Goal: Transaction & Acquisition: Purchase product/service

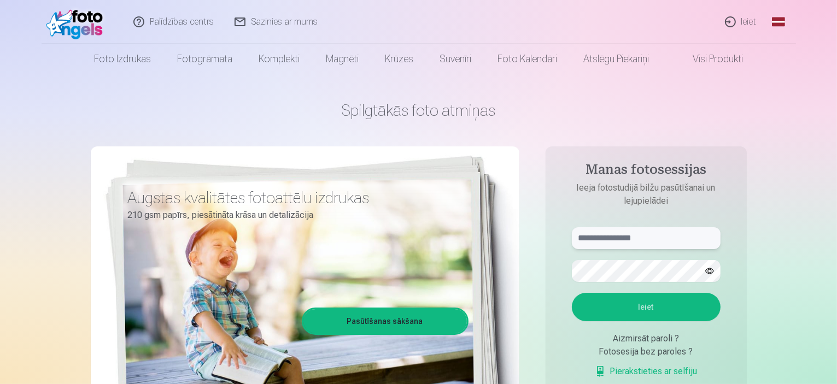
click at [601, 234] on input "text" at bounding box center [646, 239] width 149 height 22
type input "**********"
click at [681, 307] on button "Ieiet" at bounding box center [646, 307] width 149 height 28
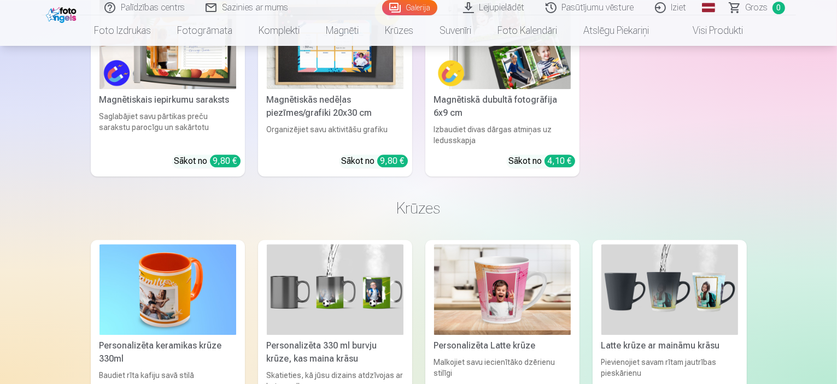
scroll to position [2899, 0]
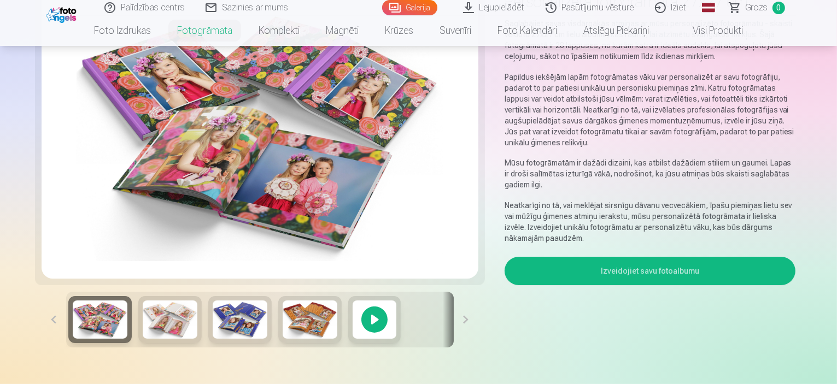
scroll to position [109, 0]
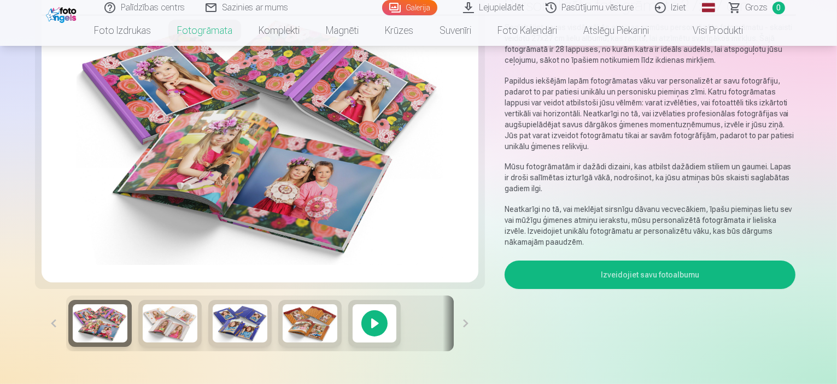
click at [700, 261] on button "Izveidojiet savu fotoalbumu" at bounding box center [651, 275] width 292 height 28
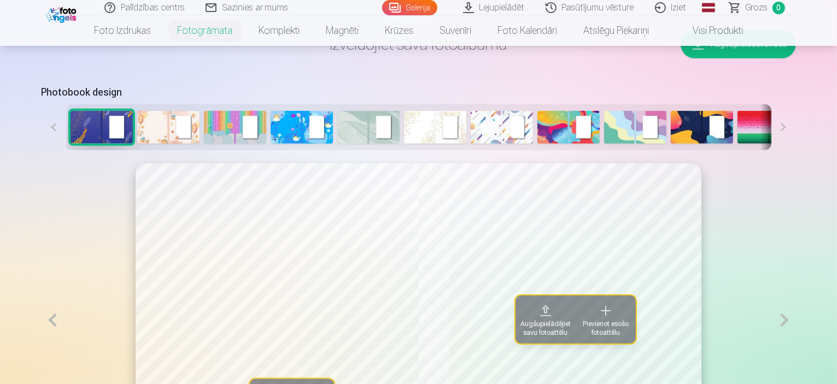
scroll to position [492, 0]
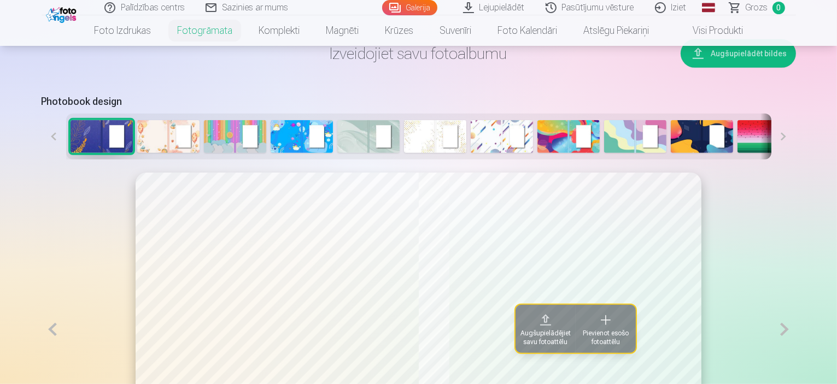
click at [796, 160] on button at bounding box center [784, 137] width 25 height 46
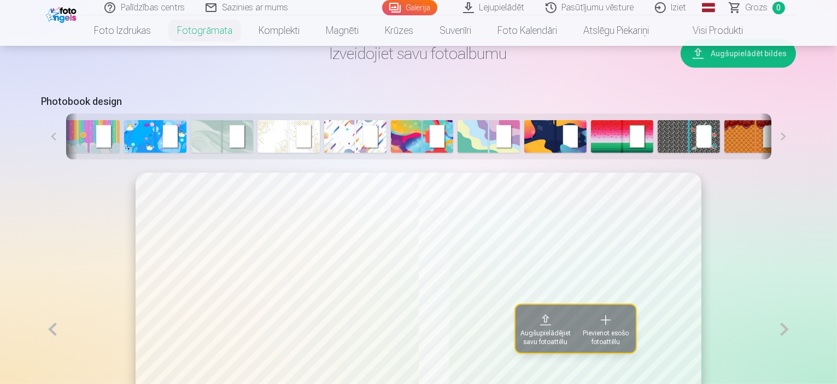
scroll to position [0, 150]
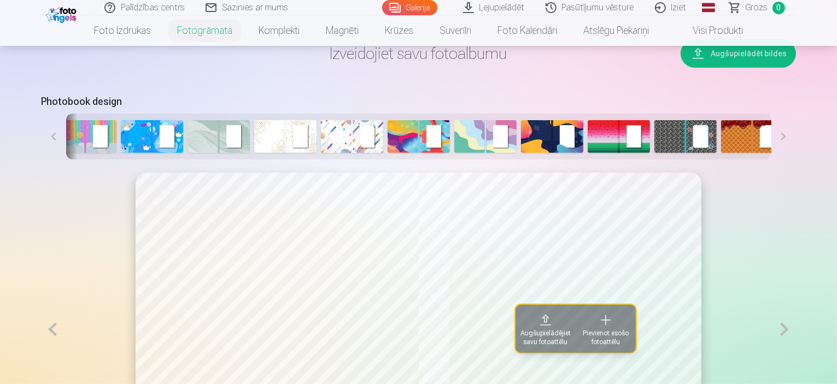
click at [796, 160] on button at bounding box center [784, 137] width 25 height 46
click at [721, 153] on img at bounding box center [752, 136] width 62 height 33
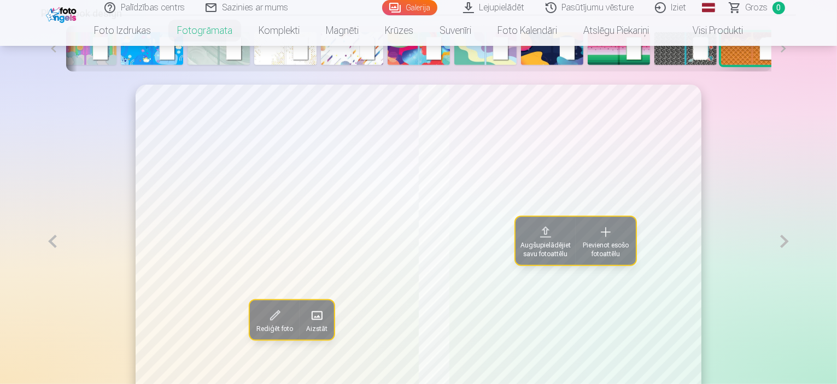
scroll to position [546, 0]
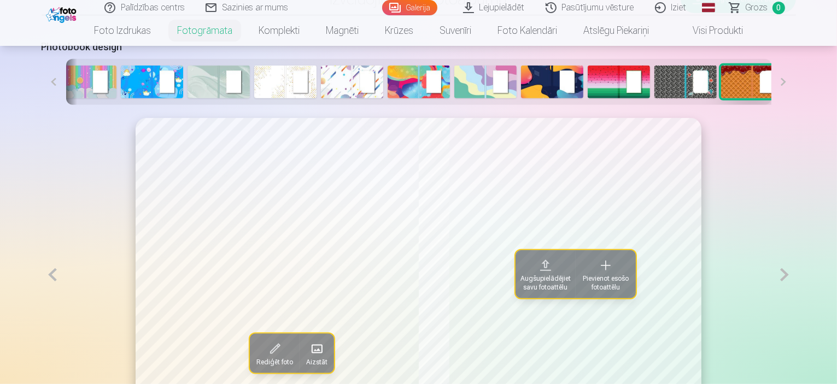
click at [655, 98] on img at bounding box center [686, 82] width 62 height 33
click at [521, 98] on img at bounding box center [552, 82] width 62 height 33
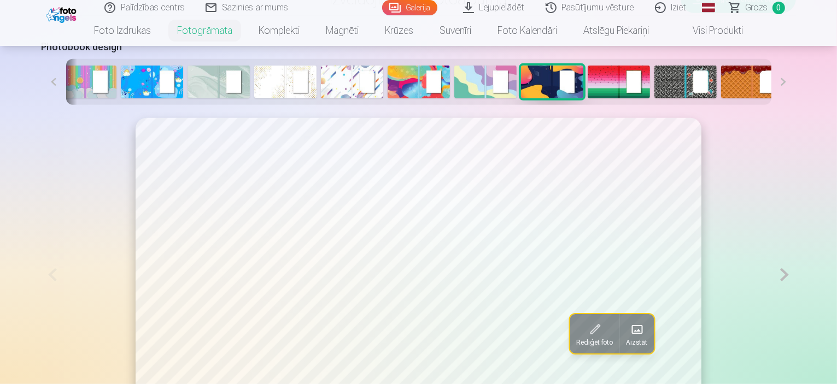
click at [254, 98] on img at bounding box center [285, 82] width 62 height 33
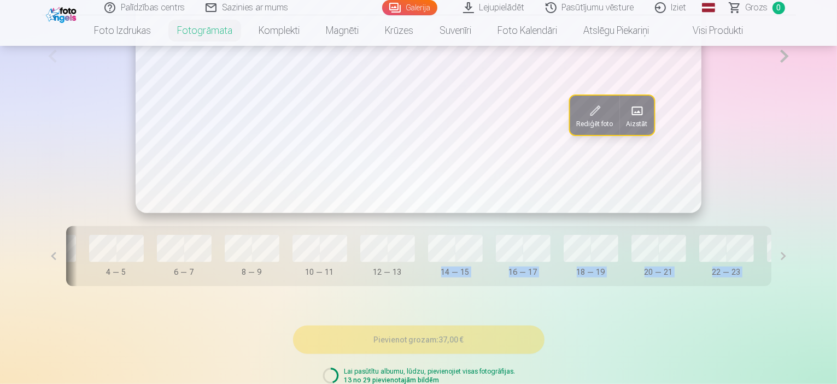
scroll to position [0, 296]
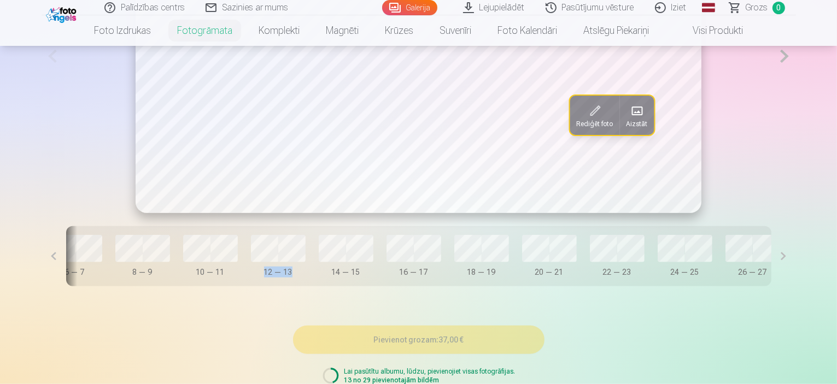
drag, startPoint x: 563, startPoint y: 322, endPoint x: 223, endPoint y: 338, distance: 340.6
click at [223, 313] on div "Rediģēt foto Aizstāt Vāks 0 — 1 2 — 3 4 — 5 6 — 7 8 — 9 10 — 11 12 — 13 14 — 15…" at bounding box center [419, 99] width 755 height 427
click at [794, 189] on div "Rediģēt foto Aizstāt" at bounding box center [419, 56] width 755 height 314
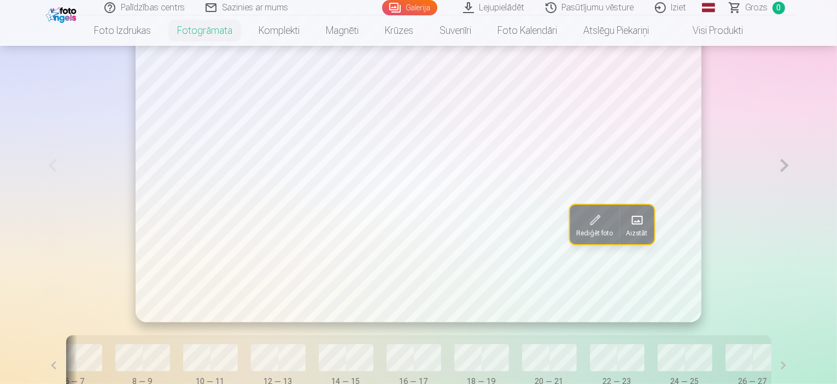
scroll to position [492, 0]
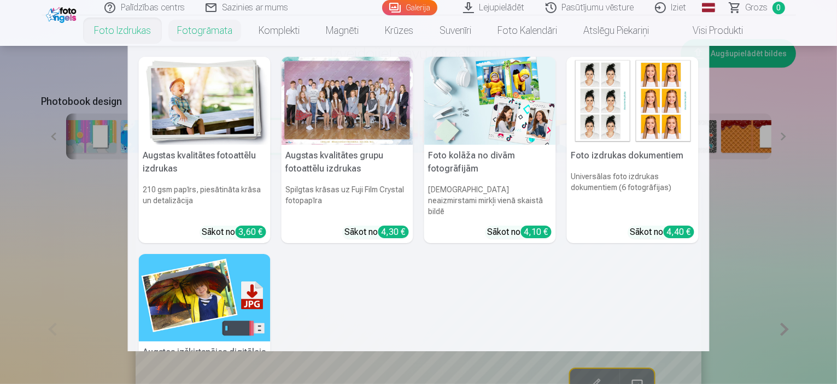
click at [129, 30] on link "Foto izdrukas" at bounding box center [122, 30] width 83 height 31
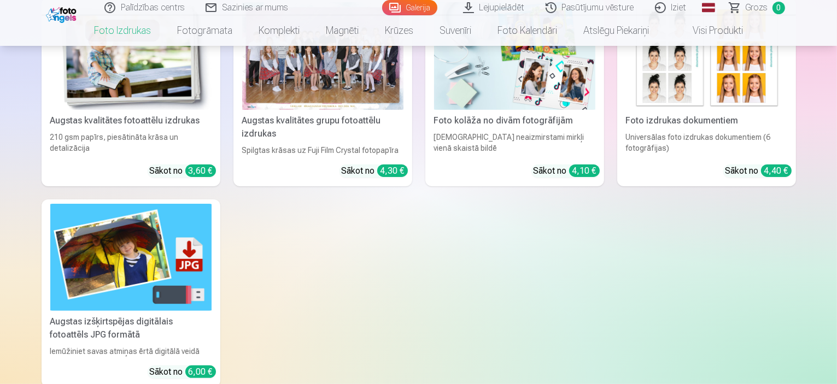
scroll to position [164, 0]
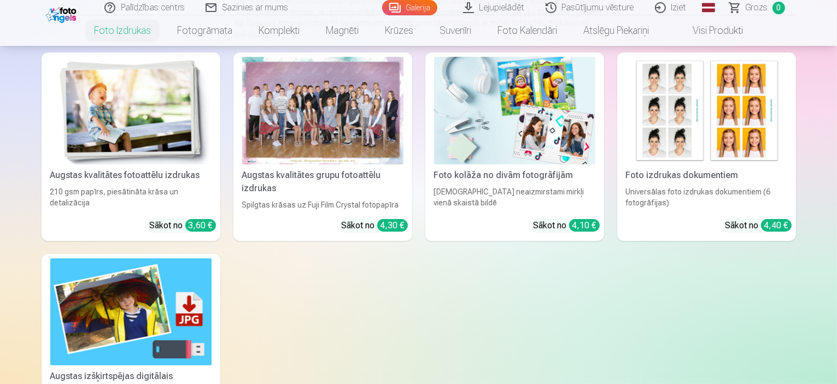
click at [342, 150] on div at bounding box center [322, 111] width 161 height 108
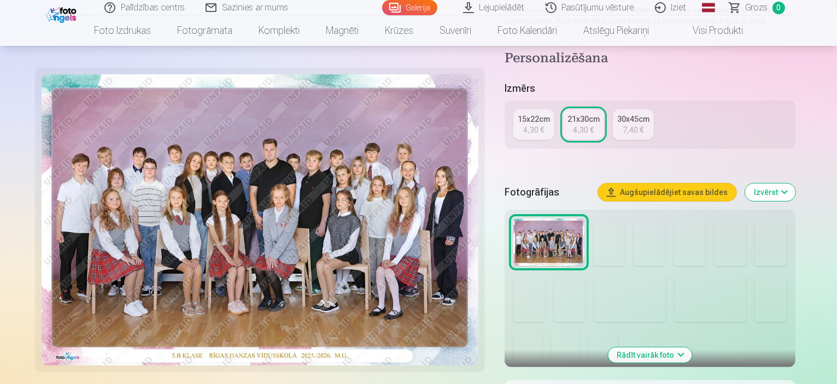
scroll to position [219, 0]
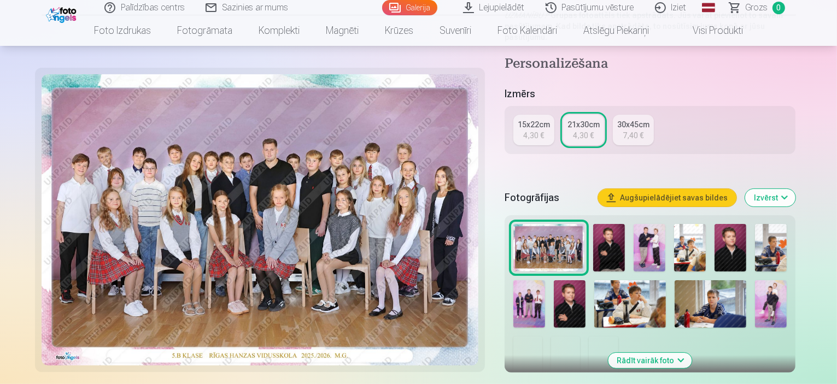
click at [648, 119] on div "30x45cm" at bounding box center [633, 124] width 32 height 11
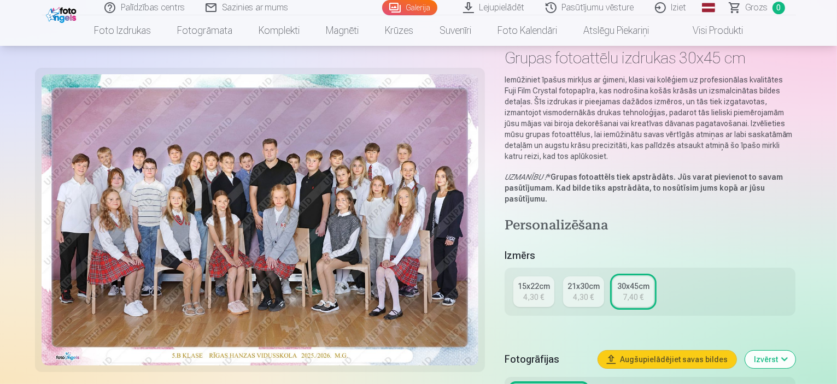
scroll to position [164, 0]
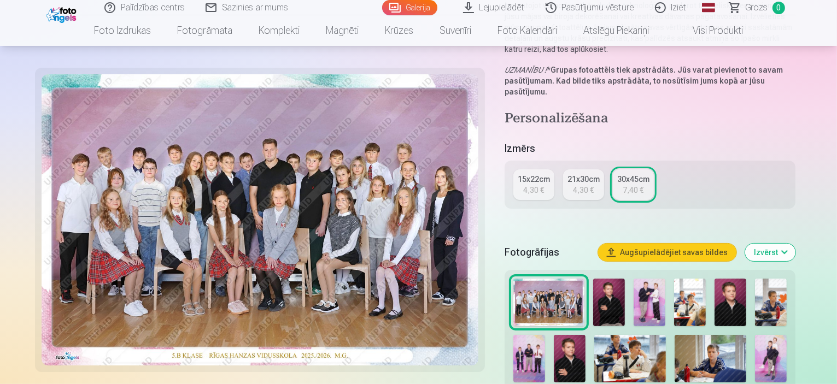
click at [585, 174] on div "21x30cm" at bounding box center [584, 179] width 32 height 11
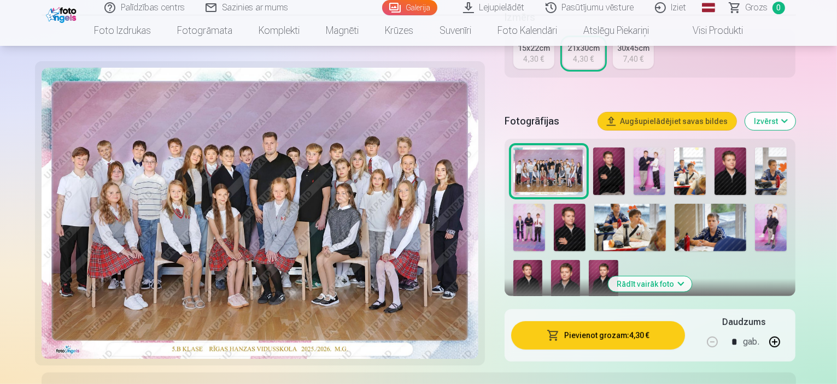
scroll to position [273, 0]
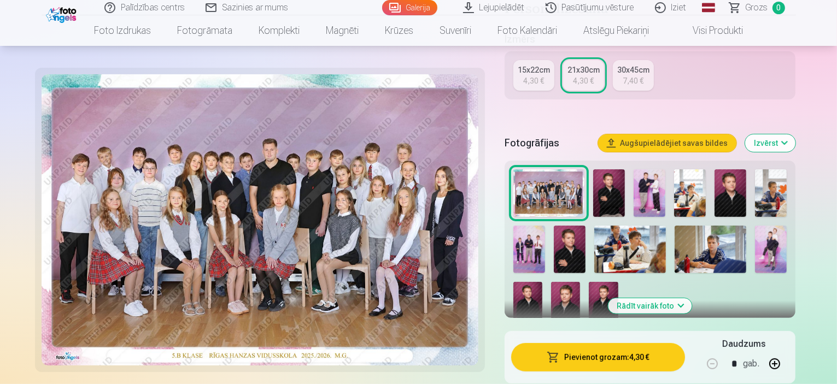
click at [796, 135] on button "Izvērst" at bounding box center [770, 144] width 50 height 18
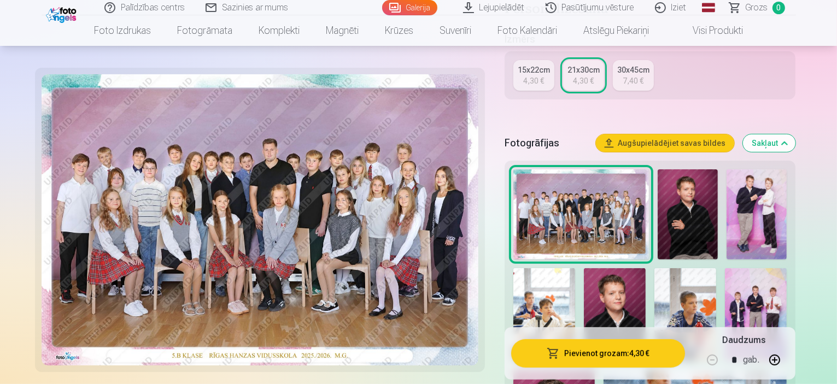
click at [796, 135] on button "Sakļaut" at bounding box center [769, 144] width 53 height 18
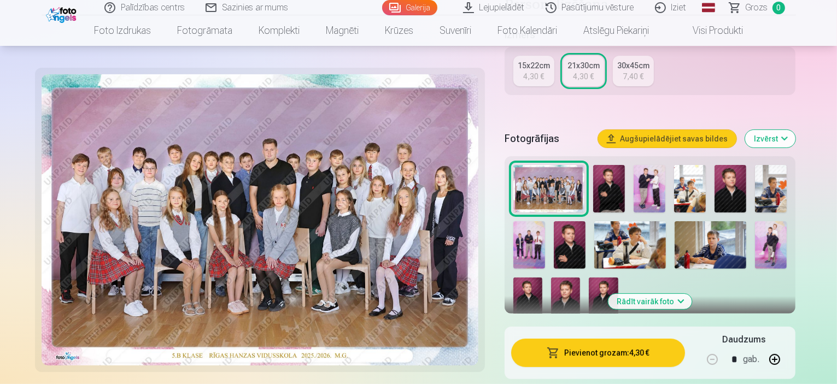
scroll to position [281, 0]
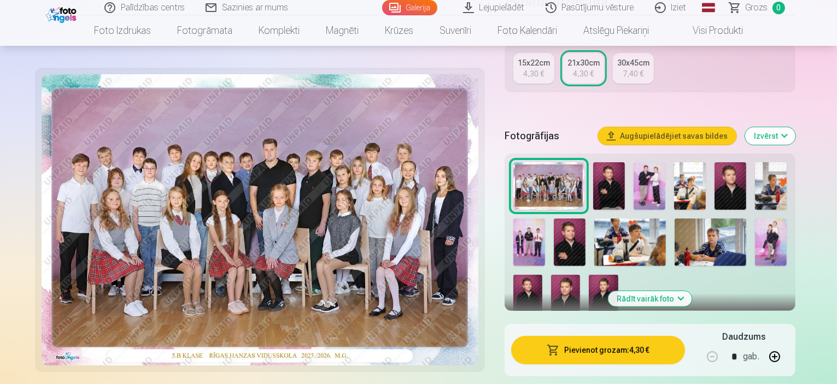
click at [629, 336] on button "Pievienot grozam : 4,30 €" at bounding box center [598, 350] width 174 height 28
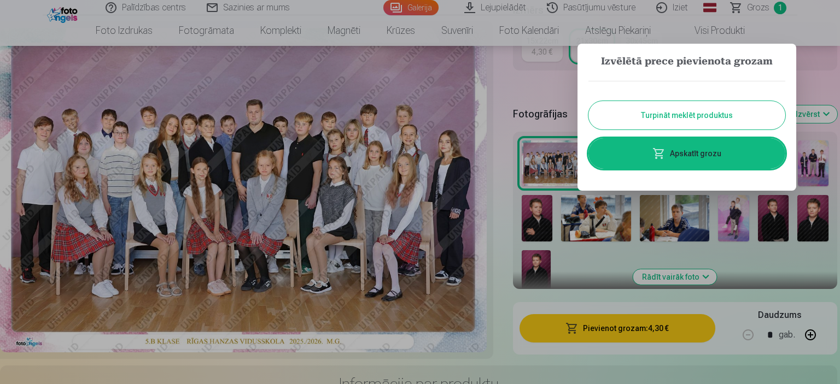
click at [696, 113] on button "Turpināt meklēt produktus" at bounding box center [686, 115] width 197 height 28
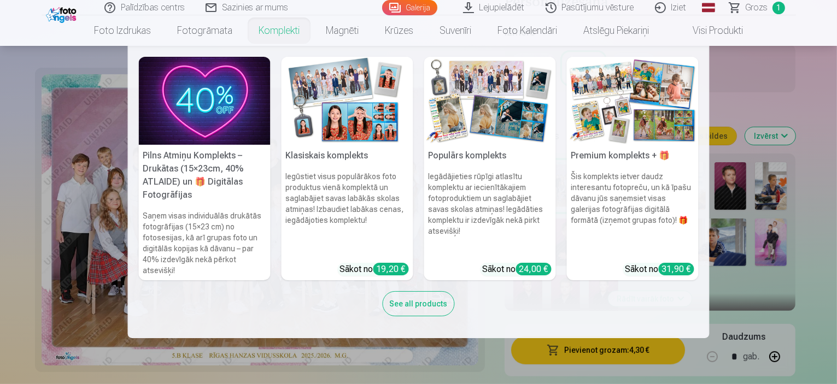
click at [602, 110] on img at bounding box center [633, 101] width 132 height 88
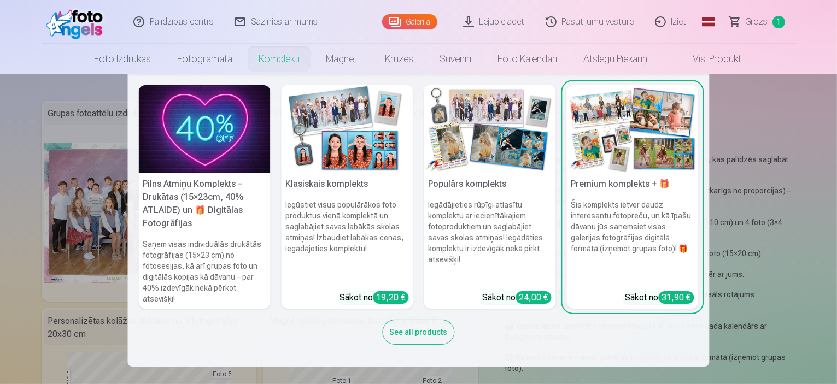
click at [177, 188] on h5 "Pilns Atmiņu Komplekts – Drukātas (15×23cm, 40% ATLAIDE) un 🎁 Digitālas Fotogrā…" at bounding box center [205, 203] width 132 height 61
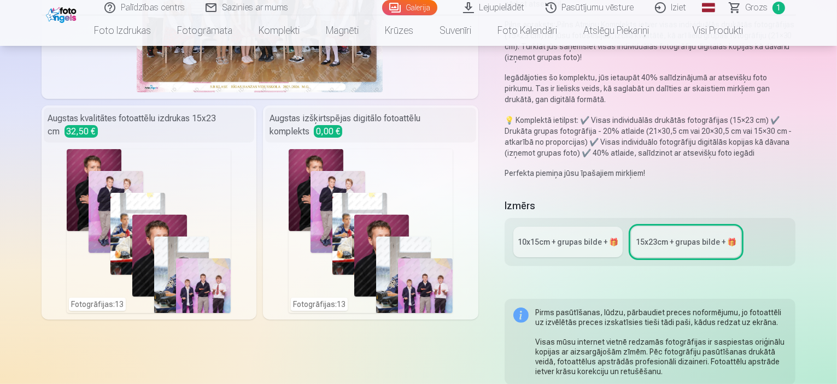
scroll to position [219, 0]
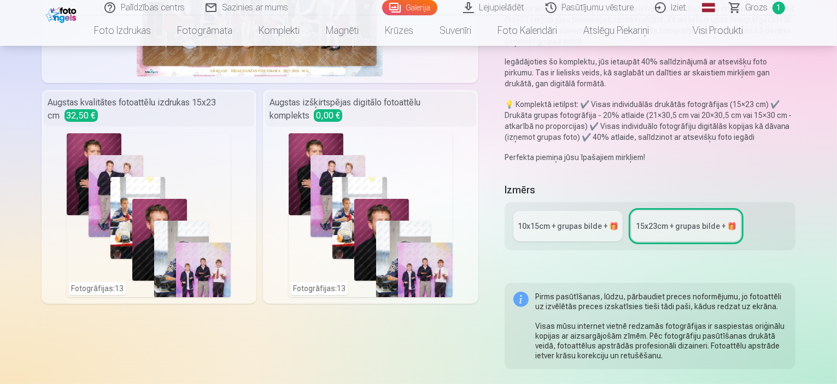
click at [595, 221] on div "10x15сm + grupas bilde + 🎁" at bounding box center [568, 226] width 101 height 11
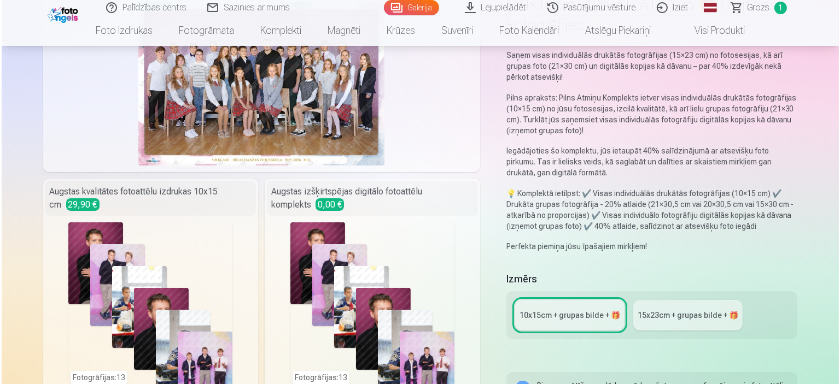
scroll to position [273, 0]
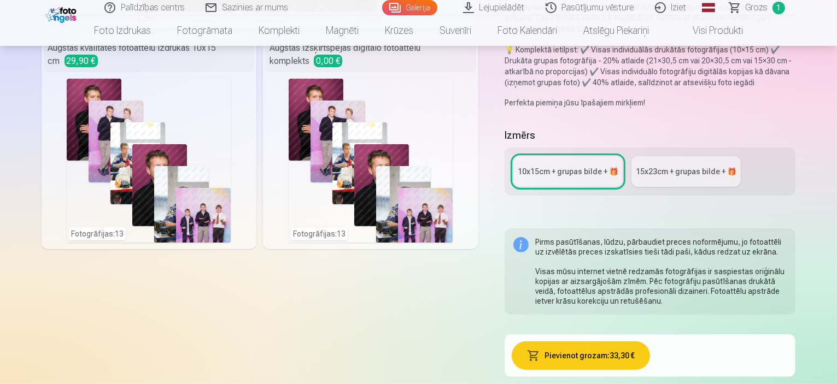
click at [631, 342] on button "Pievienot grozam : 33,30 €" at bounding box center [581, 356] width 138 height 28
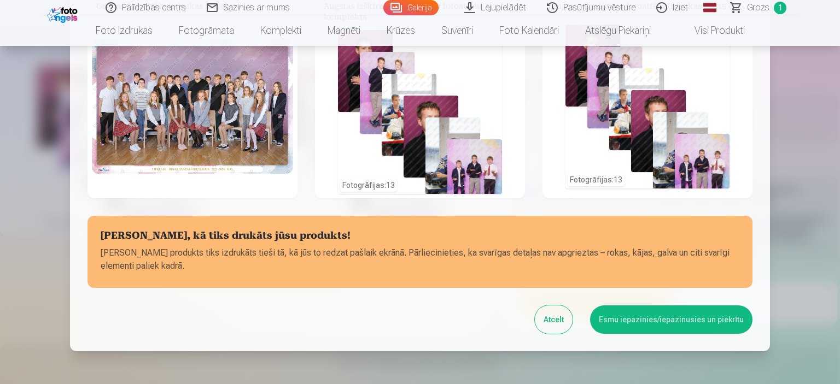
scroll to position [0, 0]
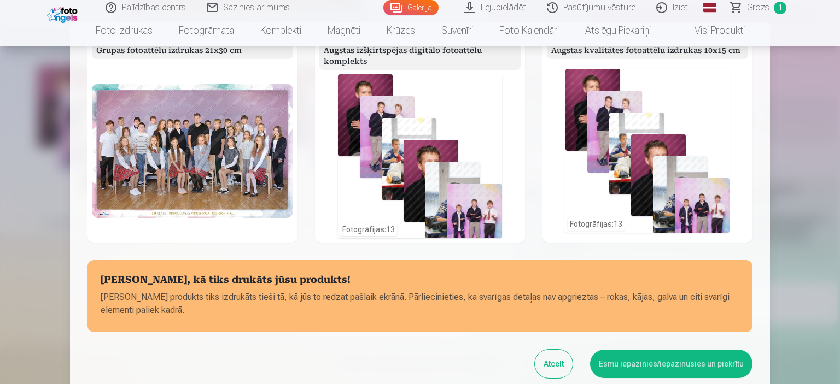
click at [413, 170] on div "Fotogrāfijas : 13" at bounding box center [420, 156] width 164 height 164
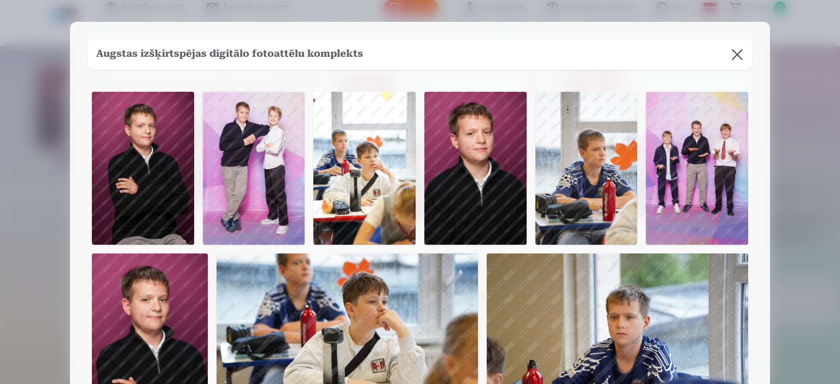
click at [738, 52] on button at bounding box center [737, 54] width 31 height 31
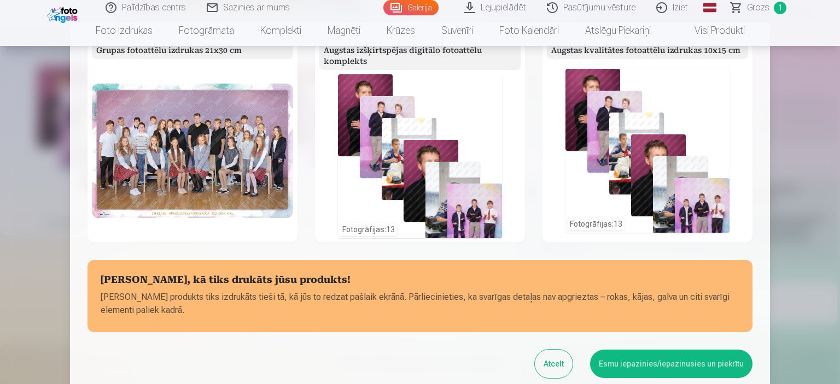
click at [702, 112] on div "Fotogrāfijas : 13" at bounding box center [648, 151] width 164 height 164
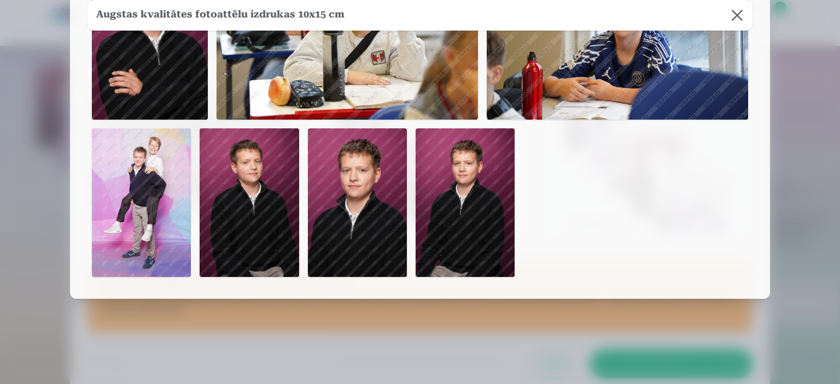
scroll to position [310, 0]
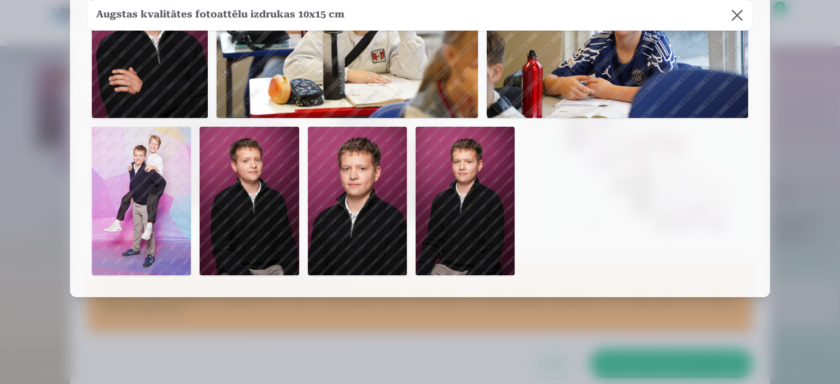
click at [742, 18] on button at bounding box center [737, 15] width 31 height 31
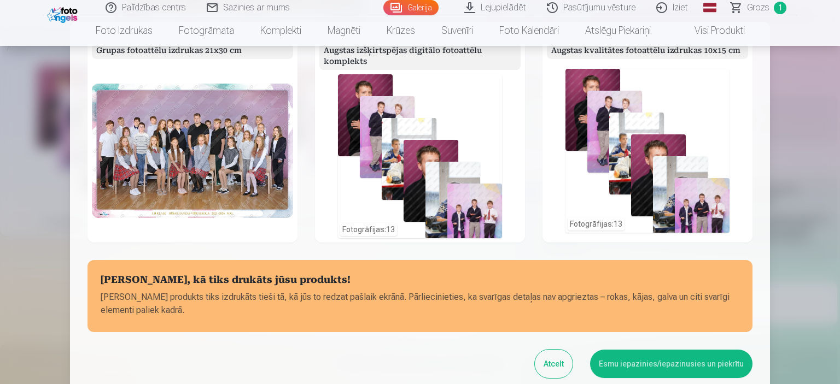
click at [691, 188] on div "Fotogrāfijas : 13" at bounding box center [648, 151] width 164 height 164
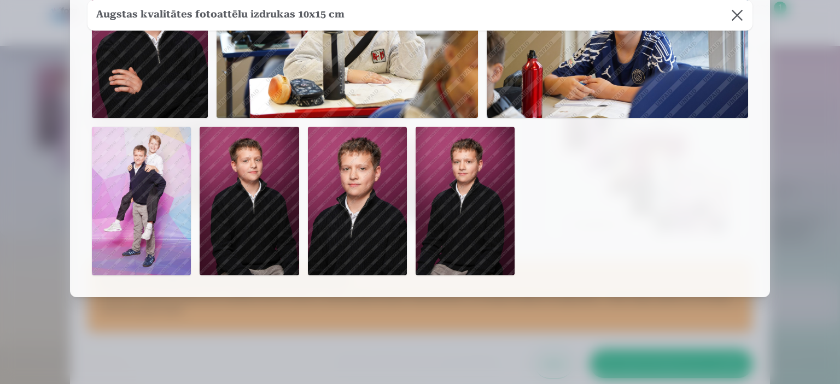
click at [739, 12] on button at bounding box center [737, 15] width 31 height 31
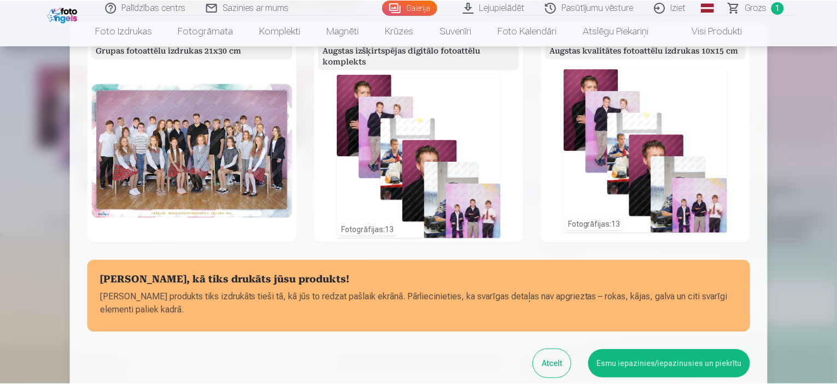
scroll to position [98, 0]
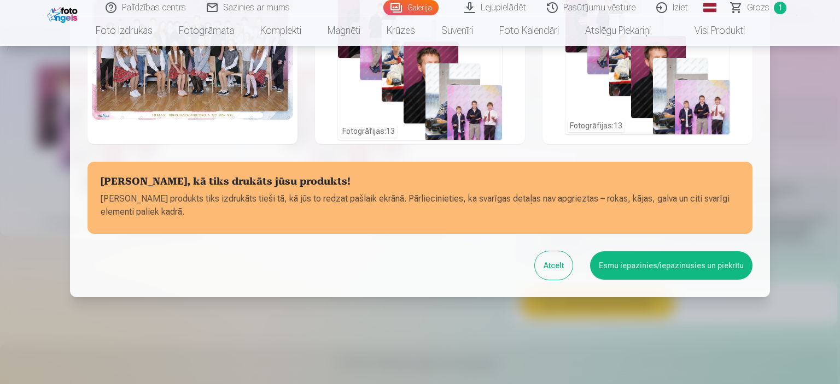
click at [680, 264] on button "Esmu iepazinies/iepazinusies un piekrītu" at bounding box center [671, 266] width 162 height 28
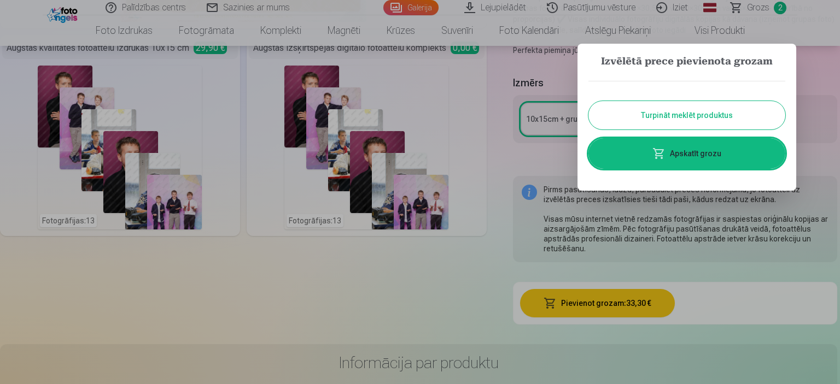
click at [685, 118] on button "Turpināt meklēt produktus" at bounding box center [686, 115] width 197 height 28
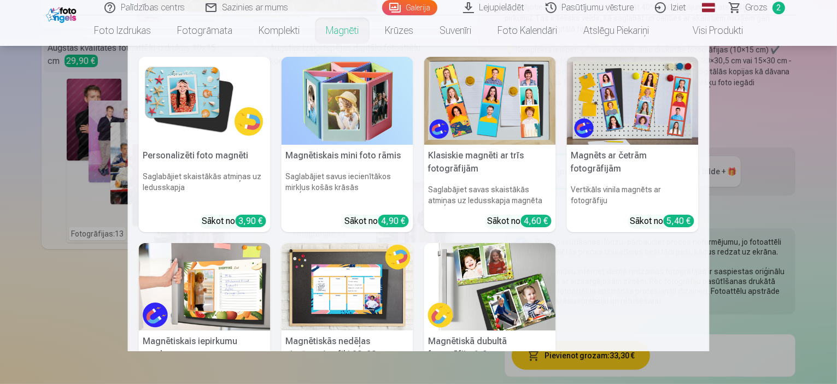
click at [330, 30] on link "Magnēti" at bounding box center [342, 30] width 59 height 31
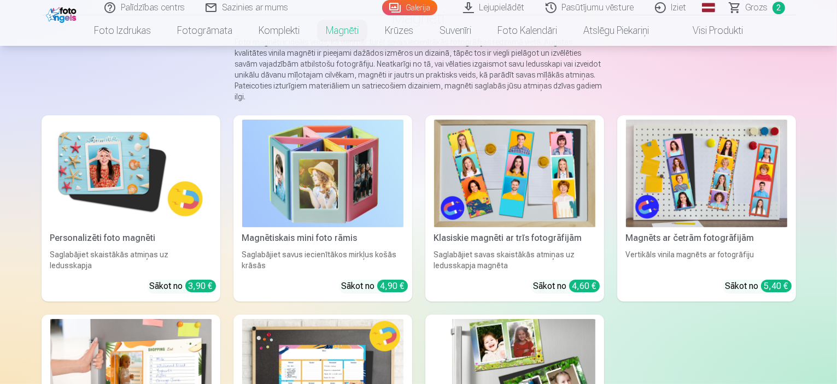
scroll to position [55, 0]
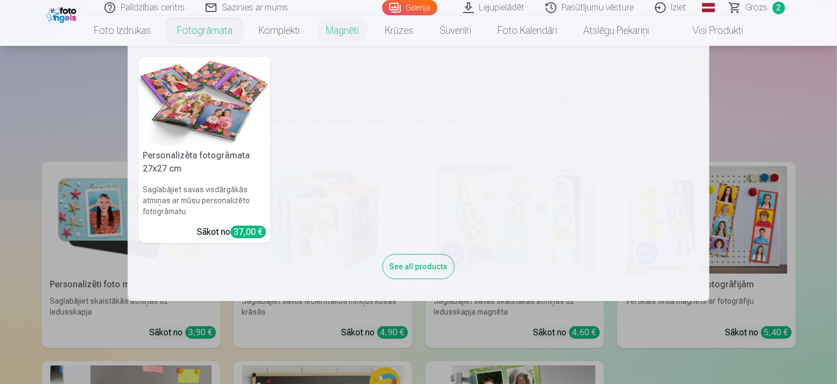
click at [209, 89] on img at bounding box center [205, 101] width 132 height 88
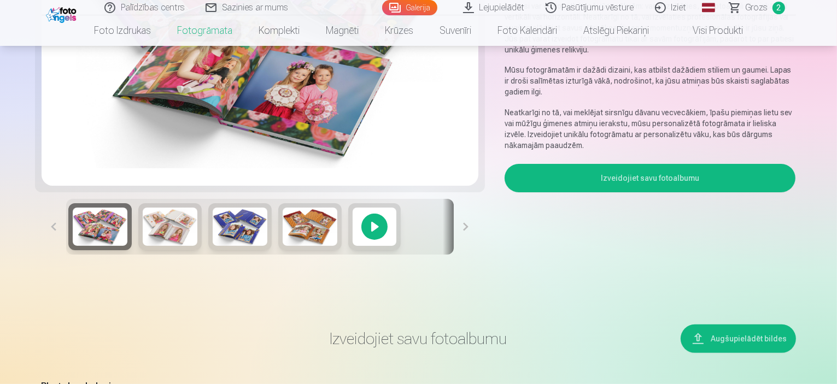
scroll to position [328, 0]
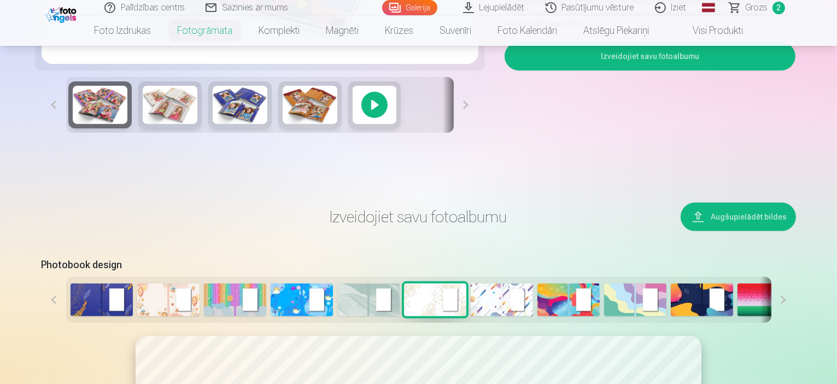
click at [475, 133] on button at bounding box center [466, 105] width 25 height 56
click at [283, 124] on img at bounding box center [310, 105] width 55 height 38
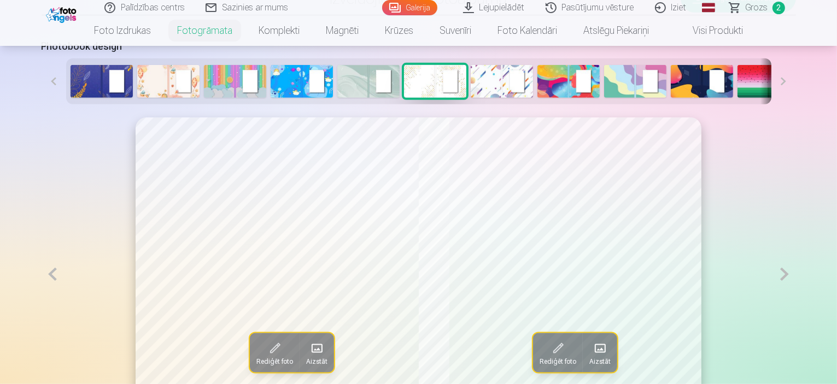
scroll to position [711, 0]
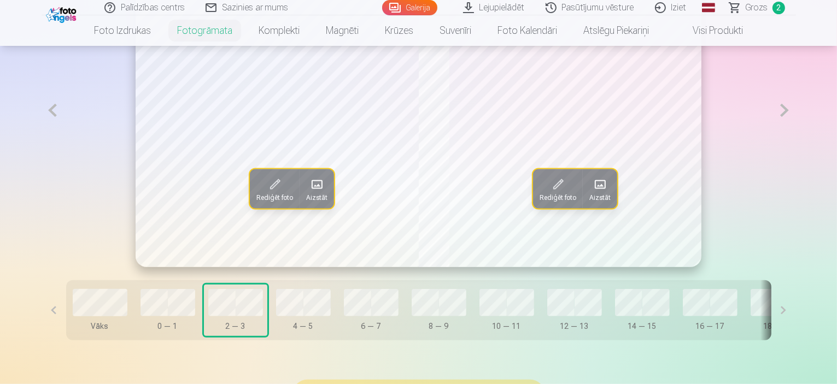
click at [266, 193] on span at bounding box center [275, 185] width 18 height 18
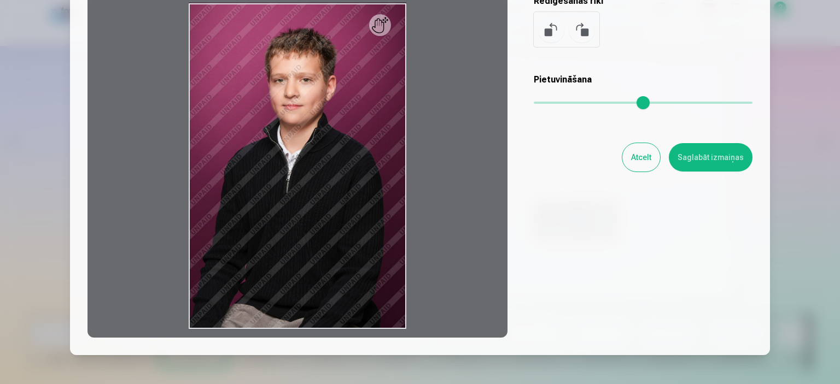
scroll to position [55, 0]
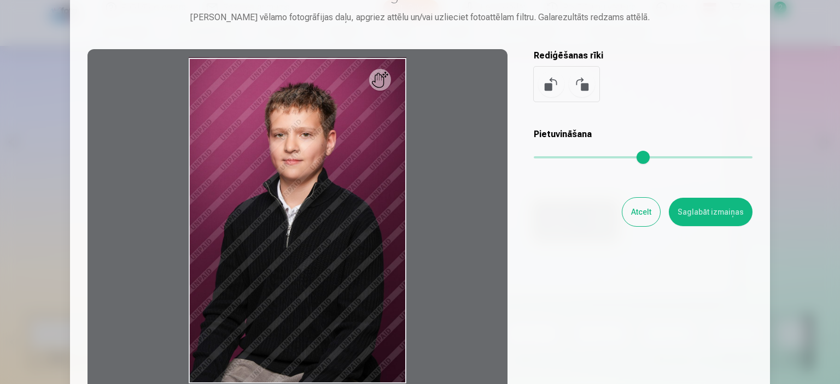
type input "*"
drag, startPoint x: 538, startPoint y: 156, endPoint x: 532, endPoint y: 159, distance: 5.9
click at [534, 159] on input "range" at bounding box center [643, 157] width 219 height 2
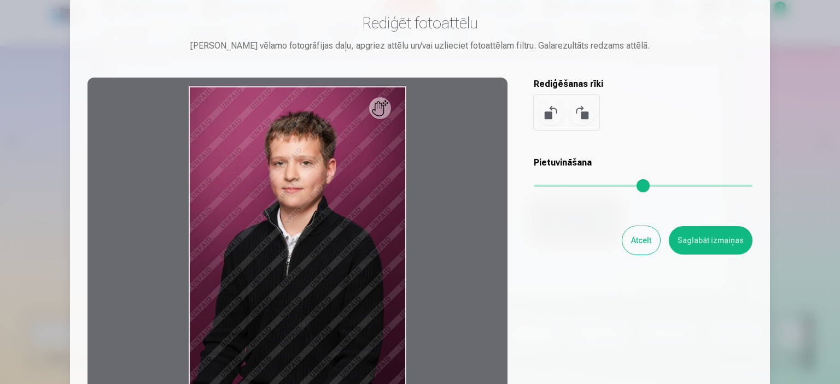
scroll to position [0, 0]
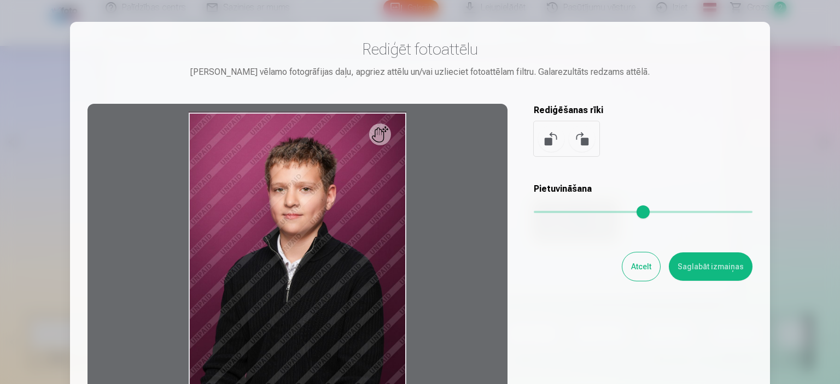
click at [631, 265] on button "Atcelt" at bounding box center [641, 267] width 38 height 28
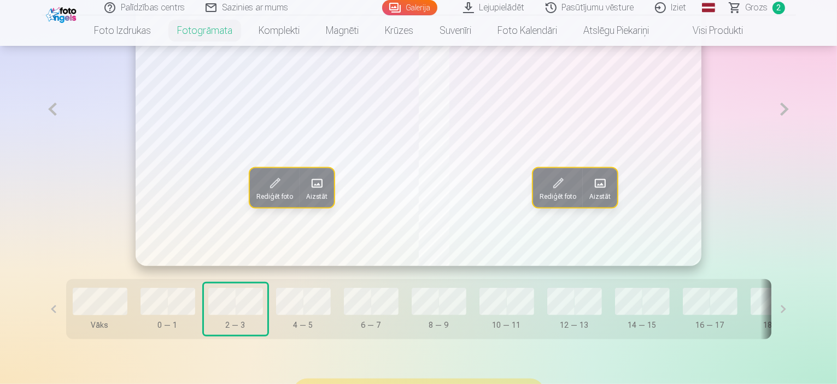
click at [308, 192] on span at bounding box center [317, 183] width 18 height 18
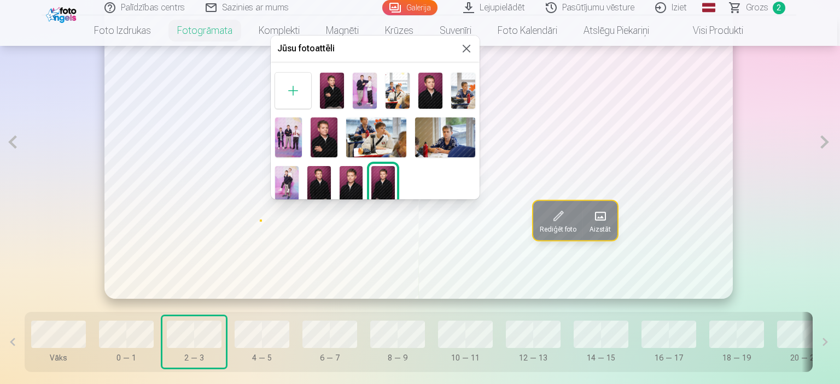
click at [292, 89] on div at bounding box center [293, 91] width 36 height 36
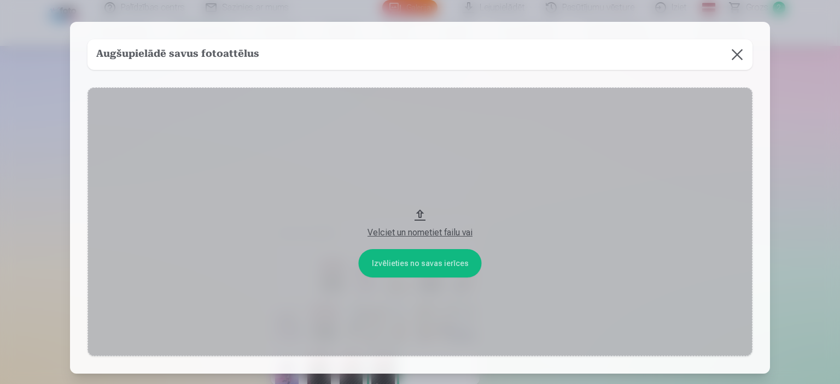
click at [737, 51] on button at bounding box center [737, 54] width 31 height 31
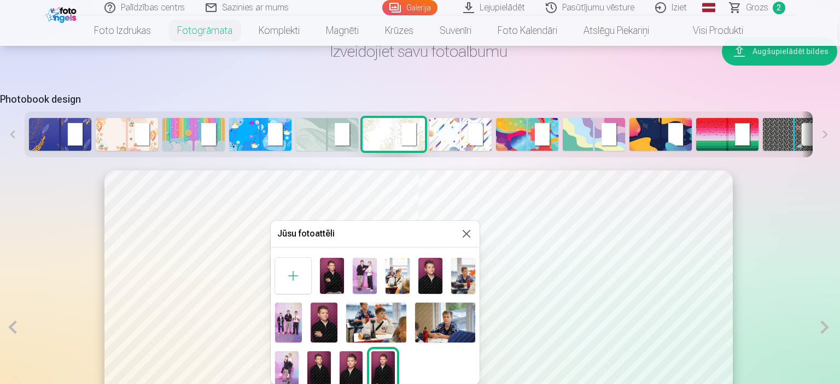
click at [431, 319] on img at bounding box center [445, 323] width 60 height 40
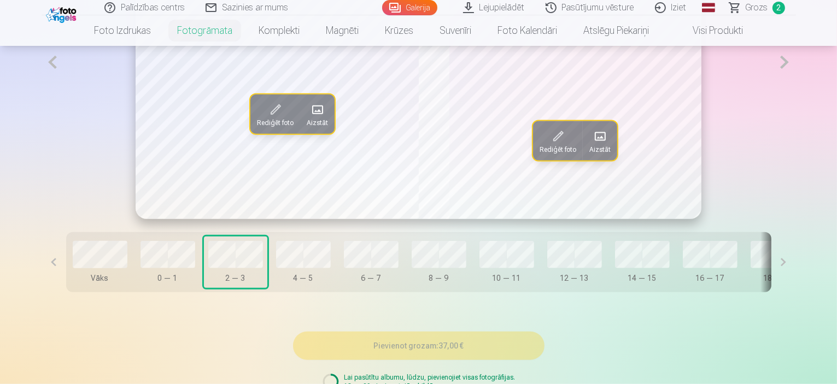
scroll to position [691, 0]
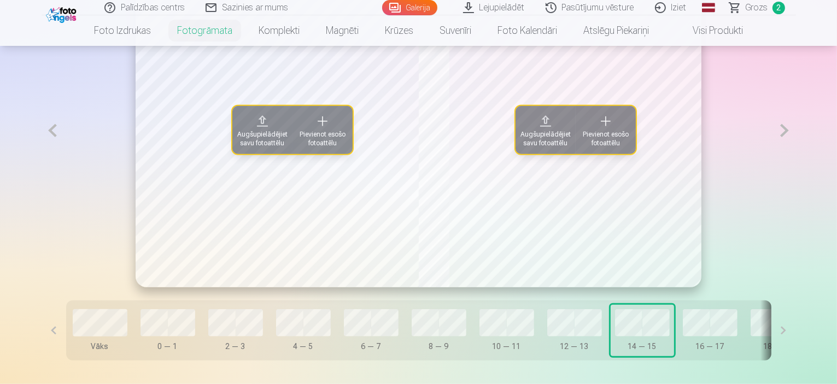
click at [611, 148] on span "Pievienot esošo fotoattēlu" at bounding box center [605, 139] width 47 height 18
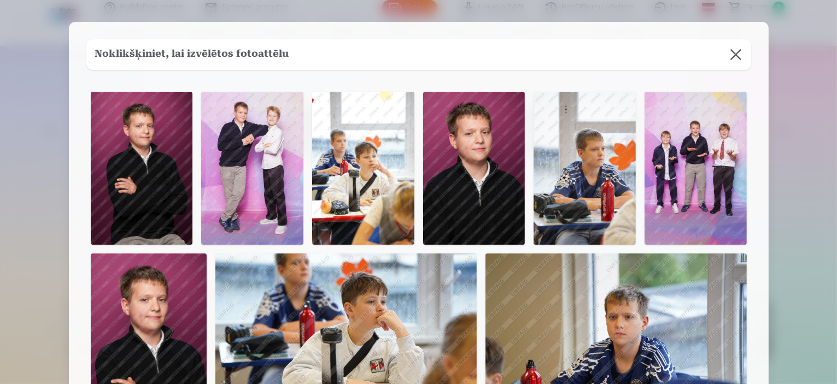
scroll to position [692, 0]
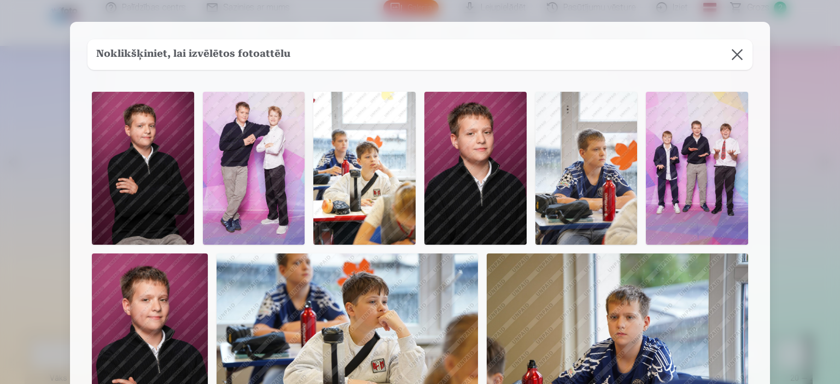
click at [617, 333] on img at bounding box center [617, 341] width 261 height 174
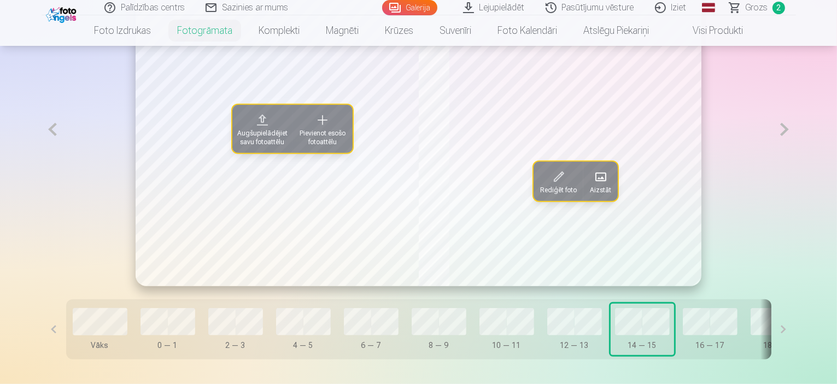
click at [556, 186] on span at bounding box center [559, 177] width 18 height 18
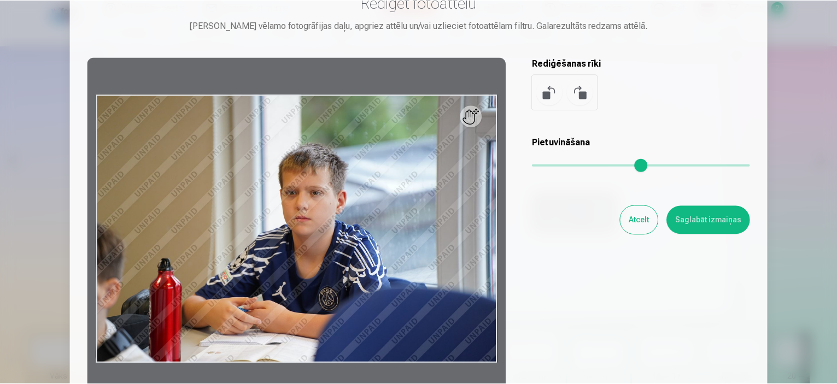
scroll to position [109, 0]
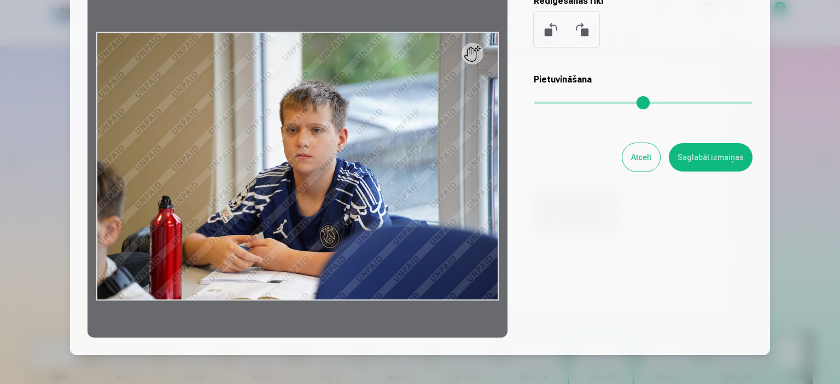
click at [700, 155] on button "Saglabāt izmaiņas" at bounding box center [711, 157] width 84 height 28
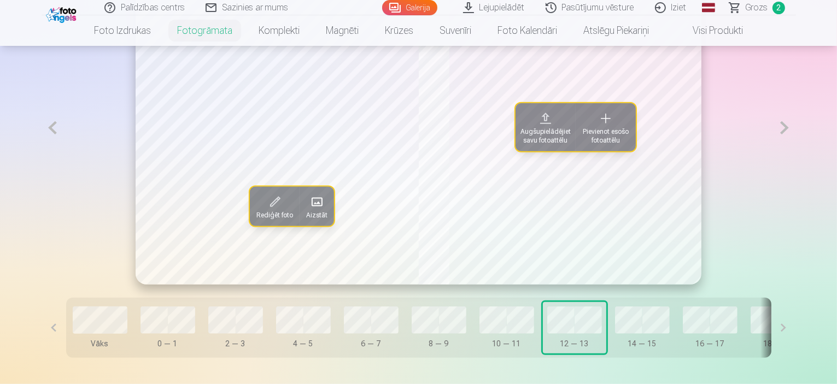
click at [308, 211] on span at bounding box center [317, 202] width 18 height 18
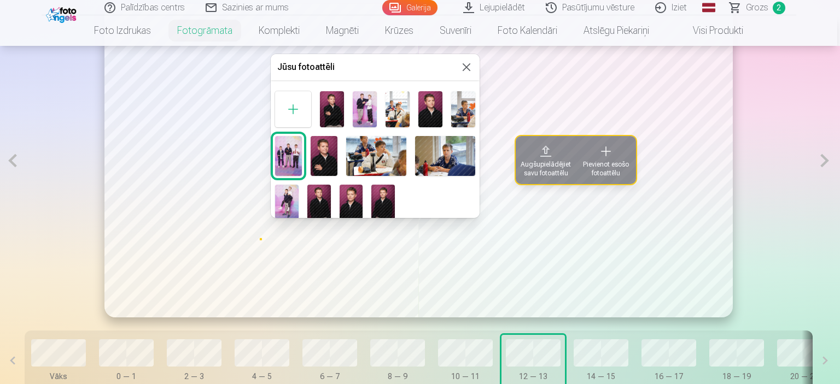
click at [435, 197] on div at bounding box center [375, 155] width 209 height 137
click at [466, 62] on button at bounding box center [466, 67] width 13 height 13
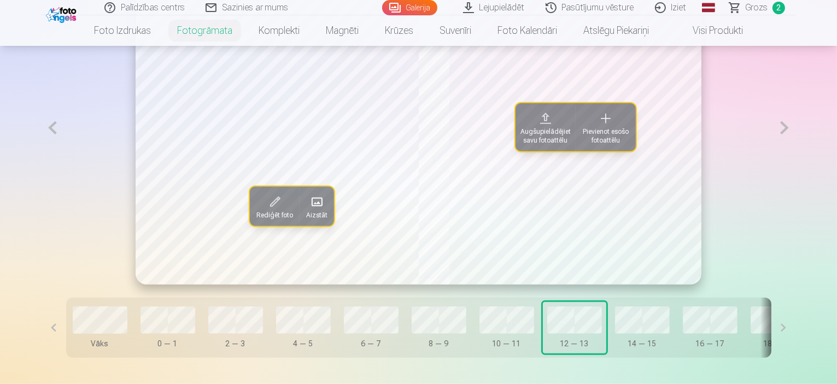
click at [626, 228] on div "Rediģēt foto Aizstāt Augšupielādējiet savu fotoattēlu Pievienot esošo fotoattēlu" at bounding box center [419, 128] width 566 height 314
click at [308, 211] on span at bounding box center [317, 202] width 18 height 18
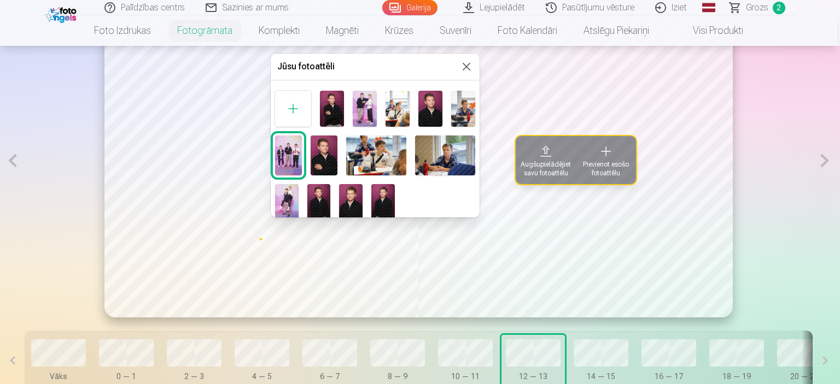
click at [465, 66] on button at bounding box center [466, 66] width 13 height 13
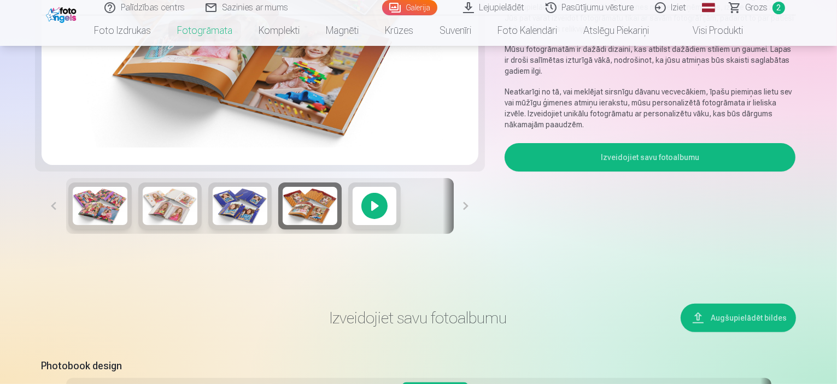
scroll to position [37, 0]
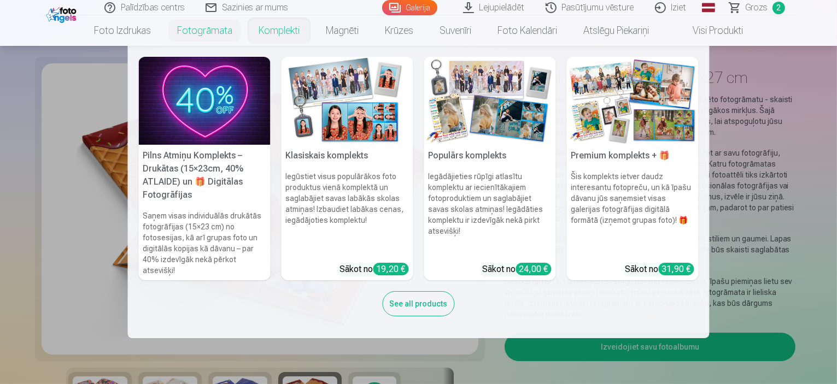
click at [639, 127] on img at bounding box center [633, 101] width 132 height 88
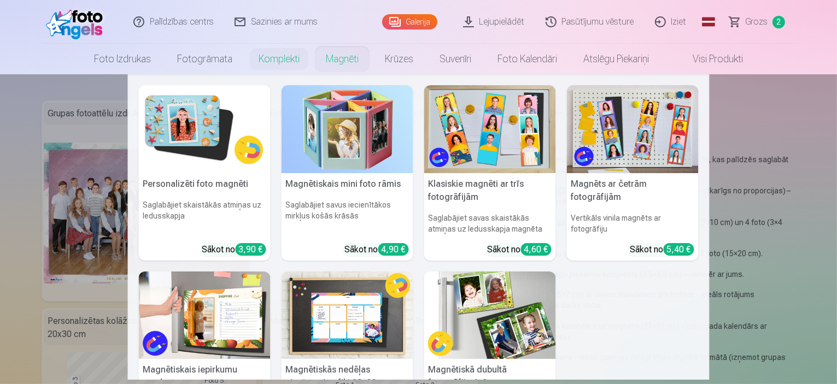
click at [343, 61] on link "Magnēti" at bounding box center [342, 59] width 59 height 31
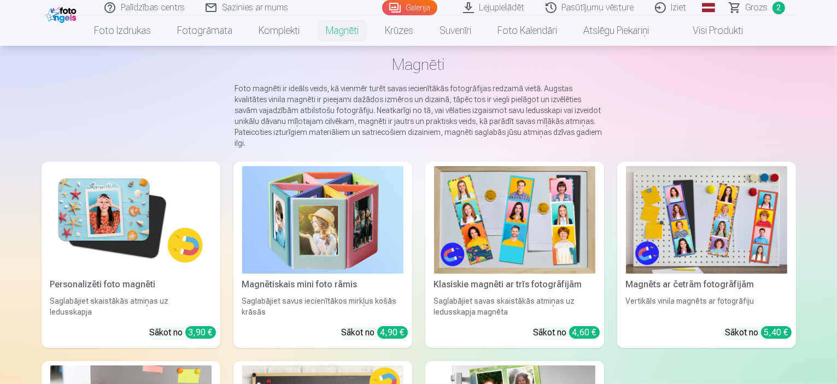
scroll to position [55, 0]
click at [73, 215] on img at bounding box center [130, 220] width 161 height 108
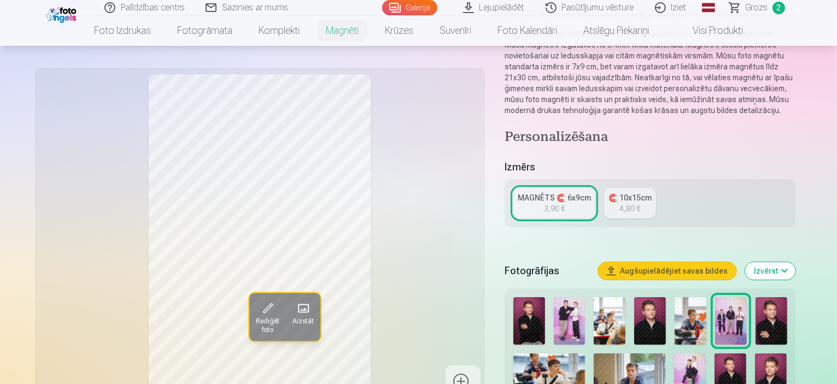
scroll to position [219, 0]
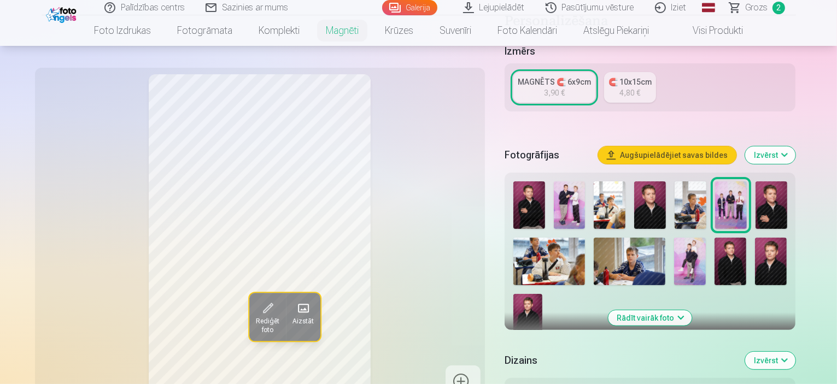
click at [540, 200] on img at bounding box center [530, 206] width 32 height 48
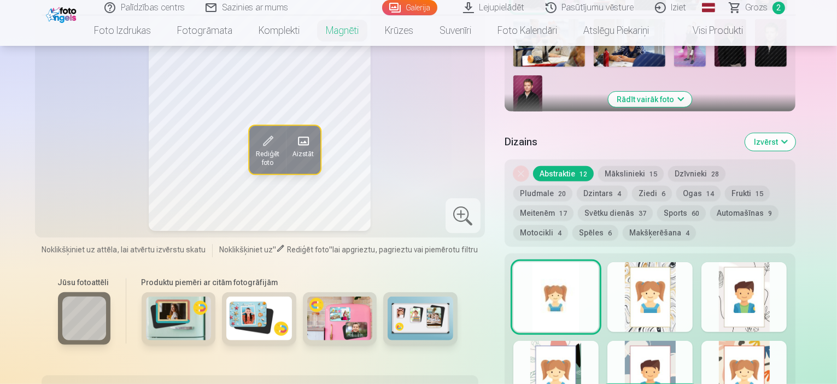
click at [642, 166] on button "Mākslinieki 15" at bounding box center [631, 173] width 66 height 15
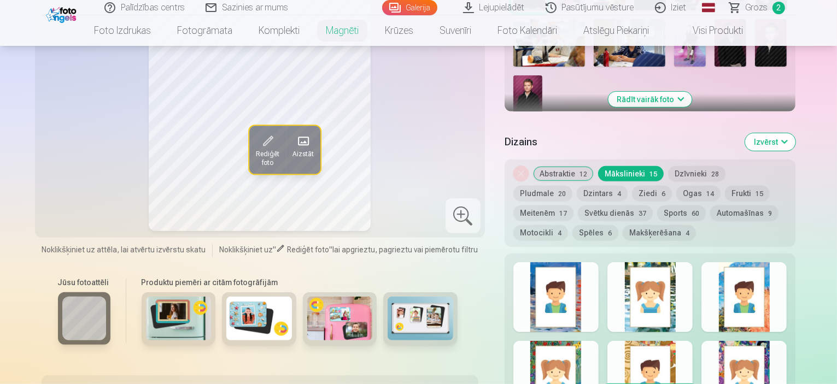
click at [712, 166] on button "Dzīvnieki 28" at bounding box center [696, 173] width 57 height 15
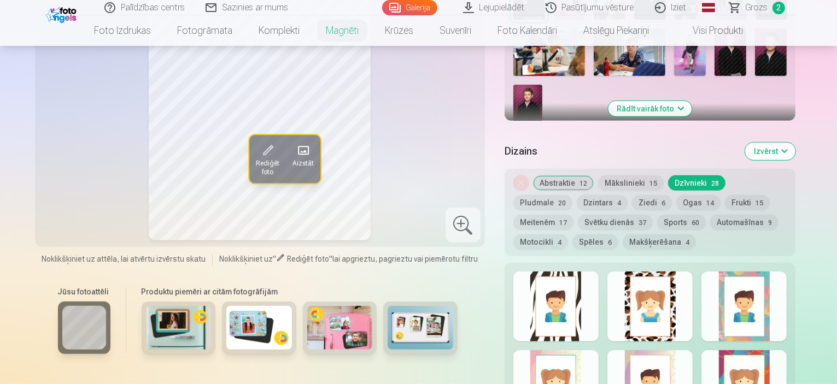
scroll to position [492, 0]
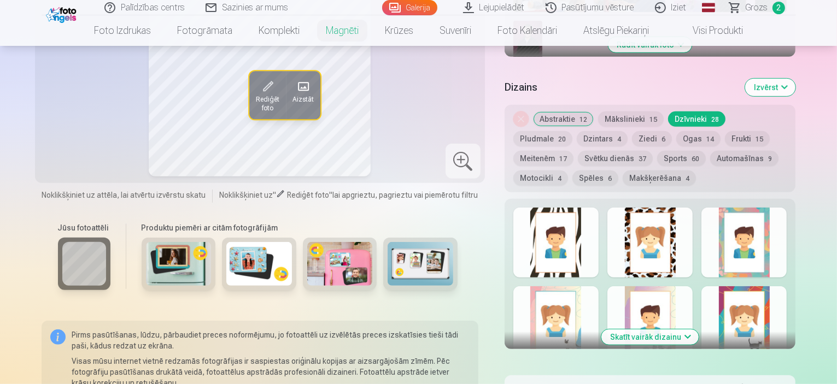
click at [710, 151] on button "Automašīnas 9" at bounding box center [744, 158] width 68 height 15
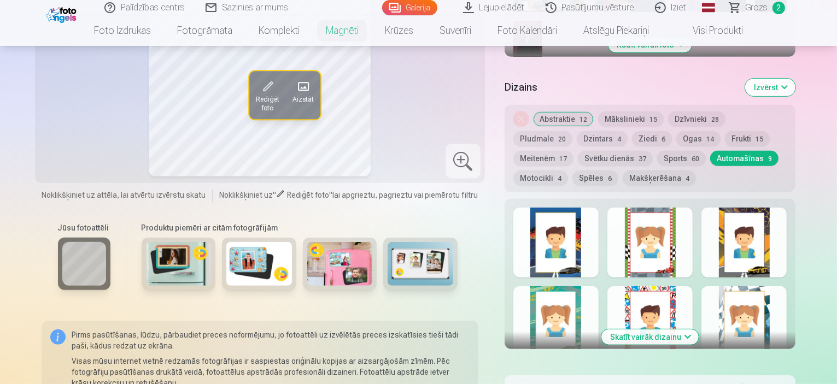
click at [725, 131] on button "Frukti 15" at bounding box center [747, 138] width 45 height 15
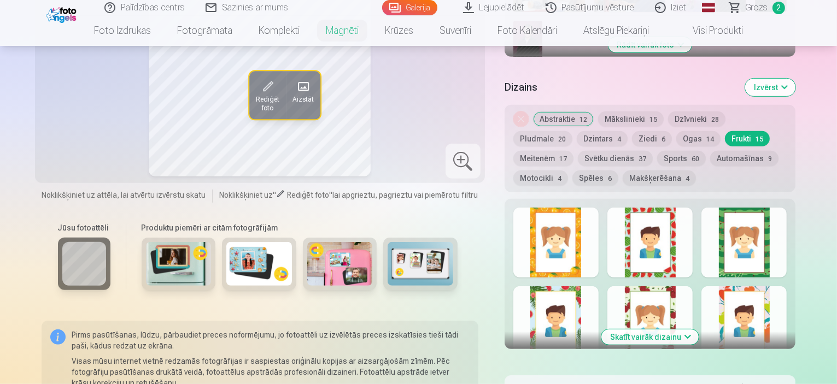
click at [677, 131] on button "Ogas 14" at bounding box center [699, 138] width 44 height 15
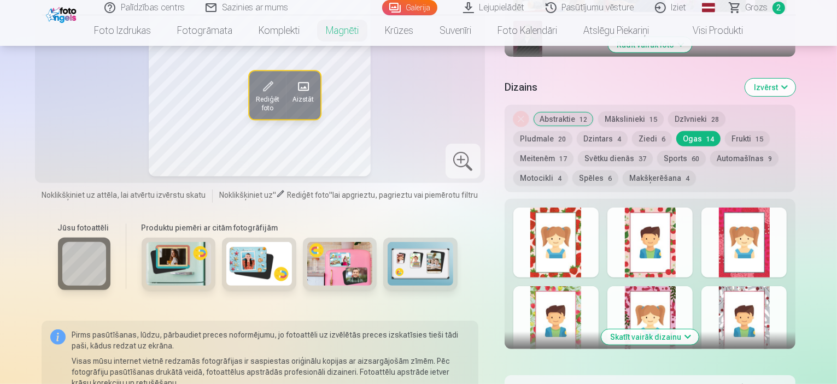
click at [578, 151] on button "Svētku dienās 37" at bounding box center [615, 158] width 75 height 15
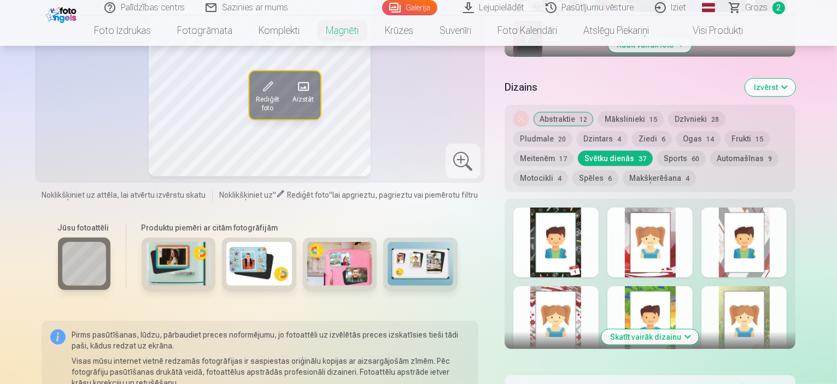
click at [648, 112] on button "Mākslinieki 15" at bounding box center [631, 119] width 66 height 15
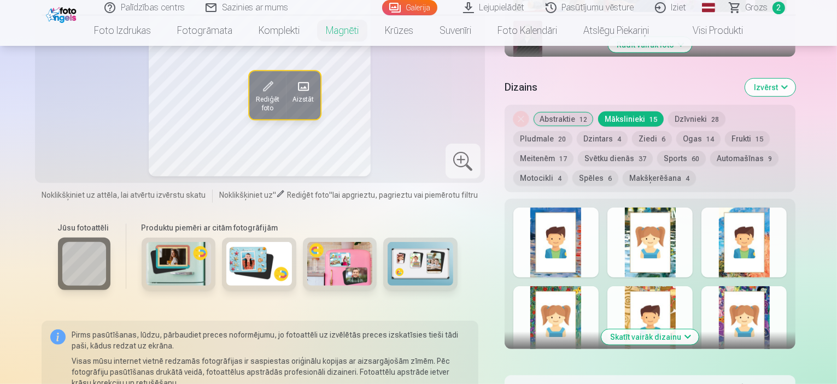
click at [715, 112] on button "Dzīvnieki 28" at bounding box center [696, 119] width 57 height 15
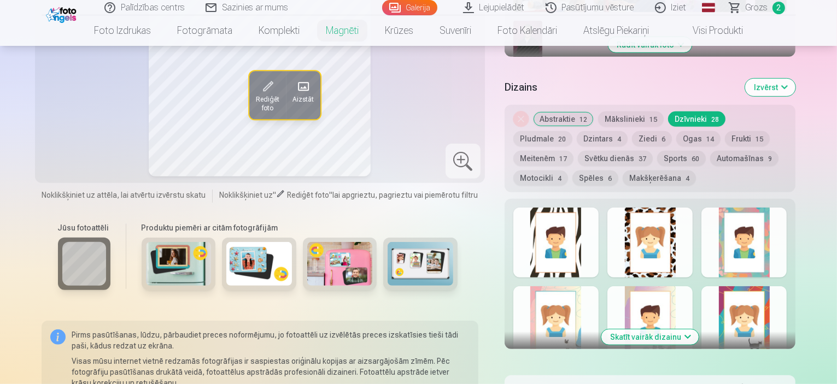
click at [619, 171] on button "Spēles 6" at bounding box center [596, 178] width 46 height 15
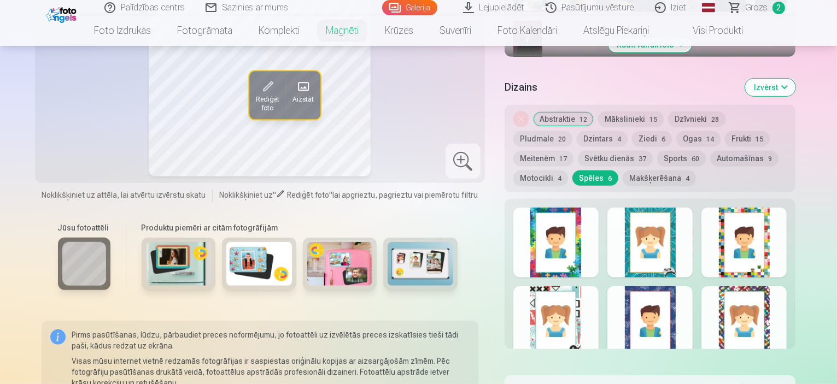
click at [568, 171] on button "Motocikli 4" at bounding box center [541, 178] width 55 height 15
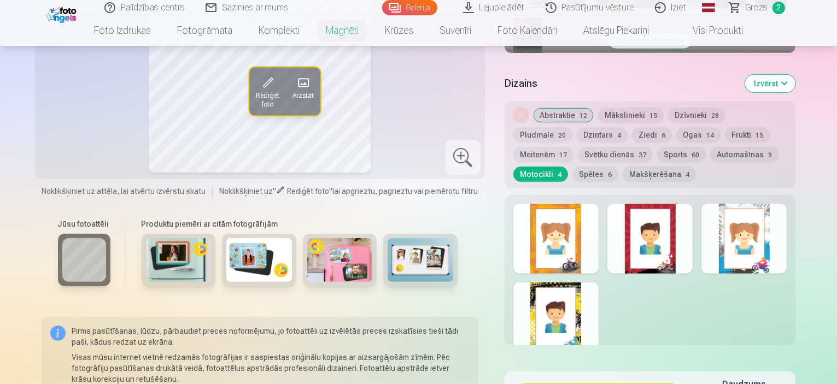
scroll to position [438, 0]
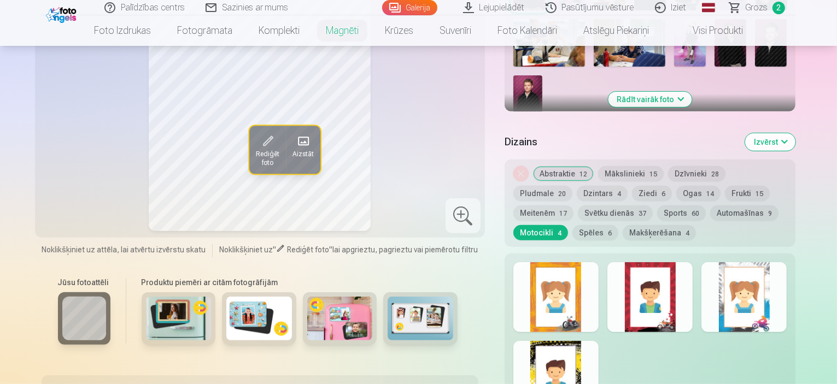
click at [710, 206] on button "Automašīnas 9" at bounding box center [744, 213] width 68 height 15
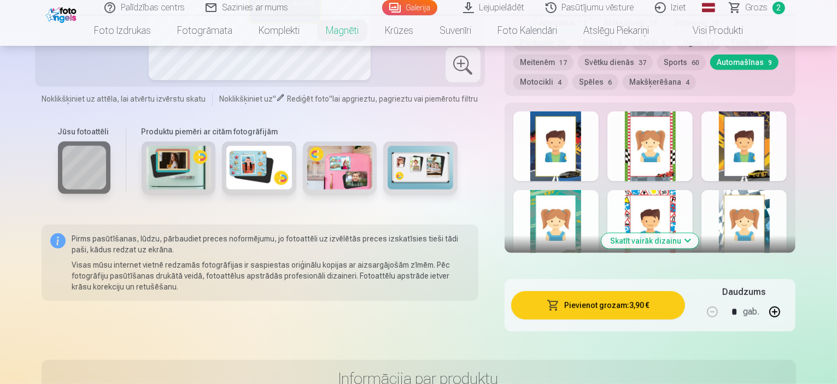
scroll to position [656, 0]
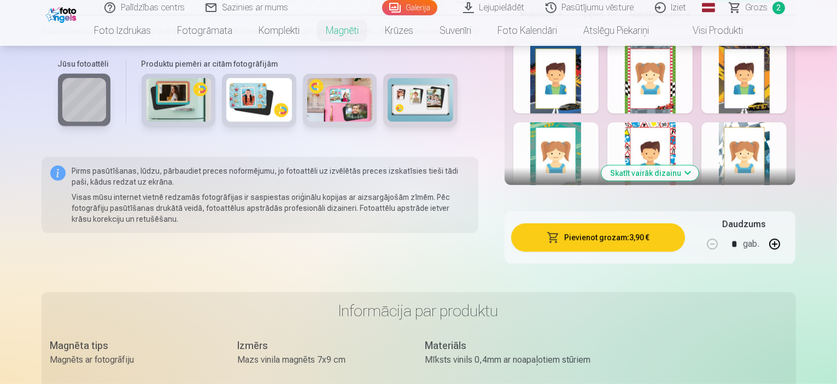
click at [699, 166] on button "Skatīt vairāk dizainu" at bounding box center [650, 173] width 97 height 15
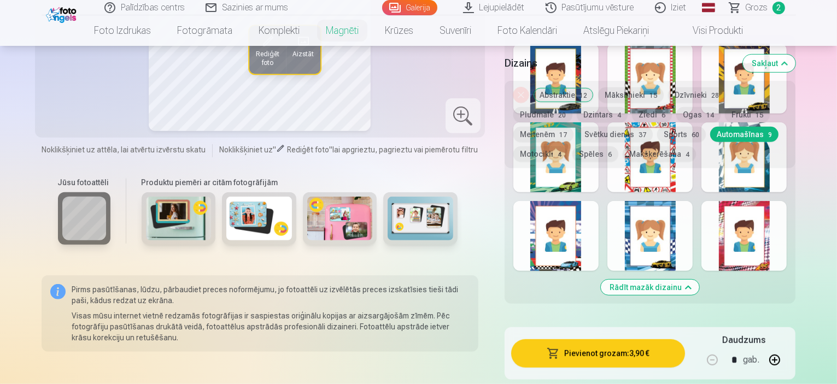
click at [689, 228] on div at bounding box center [650, 236] width 85 height 70
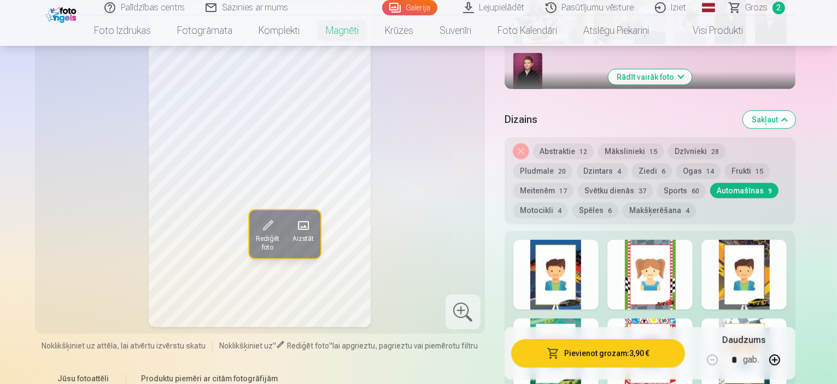
scroll to position [438, 0]
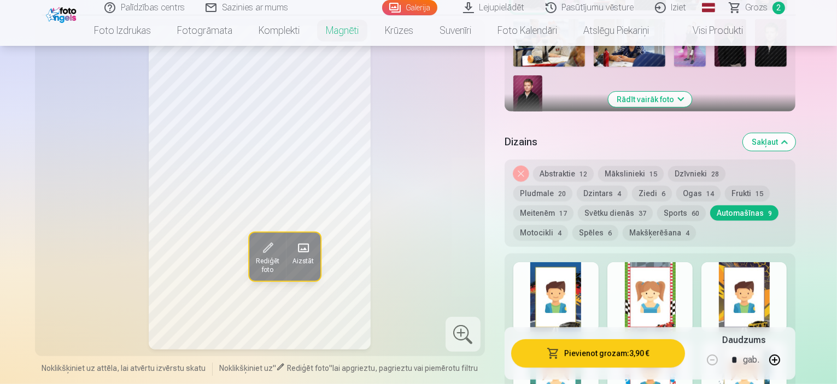
click at [780, 273] on div at bounding box center [744, 298] width 85 height 70
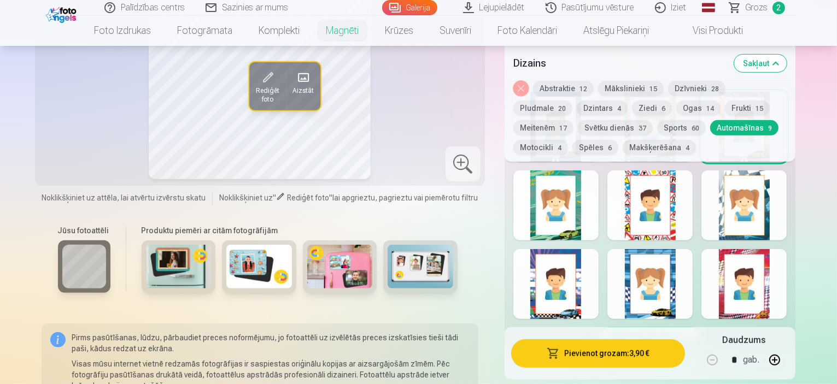
scroll to position [492, 0]
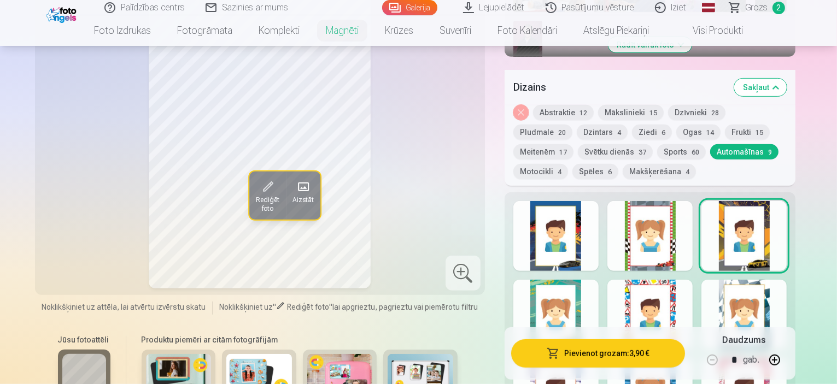
drag, startPoint x: 768, startPoint y: 229, endPoint x: 765, endPoint y: 217, distance: 12.9
click at [768, 229] on div at bounding box center [744, 236] width 85 height 70
click at [583, 232] on div at bounding box center [556, 236] width 85 height 70
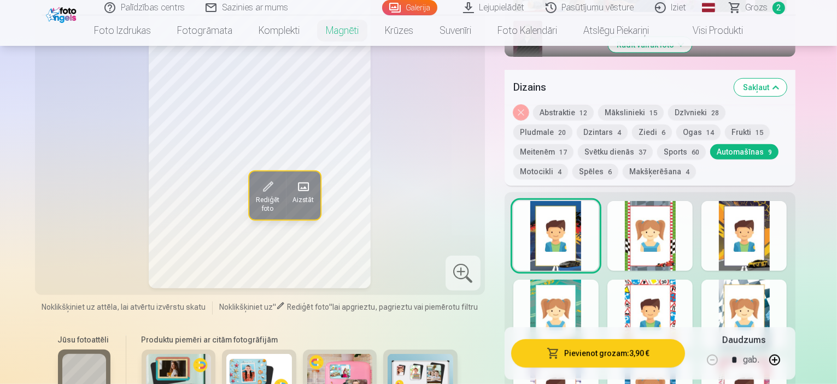
click at [677, 234] on div at bounding box center [650, 236] width 85 height 70
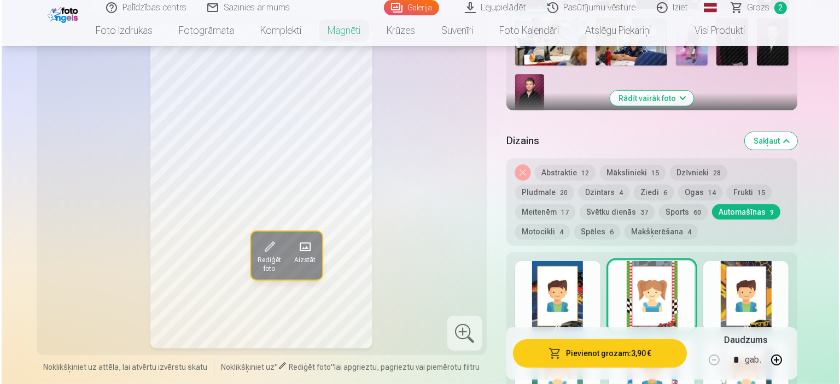
scroll to position [438, 0]
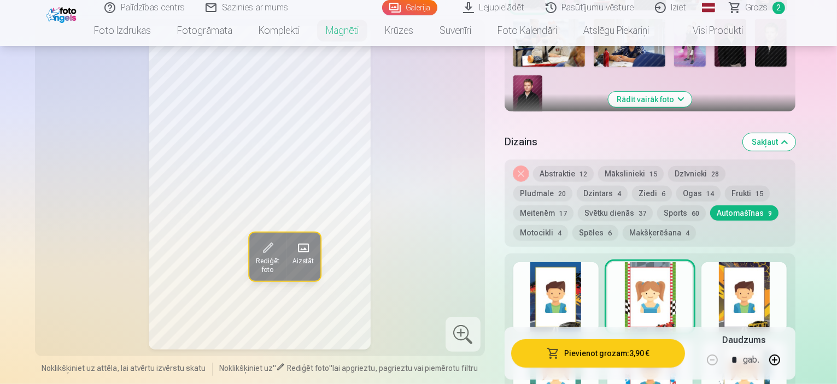
click at [592, 352] on button "Pievienot grozam : 3,90 €" at bounding box center [598, 354] width 174 height 28
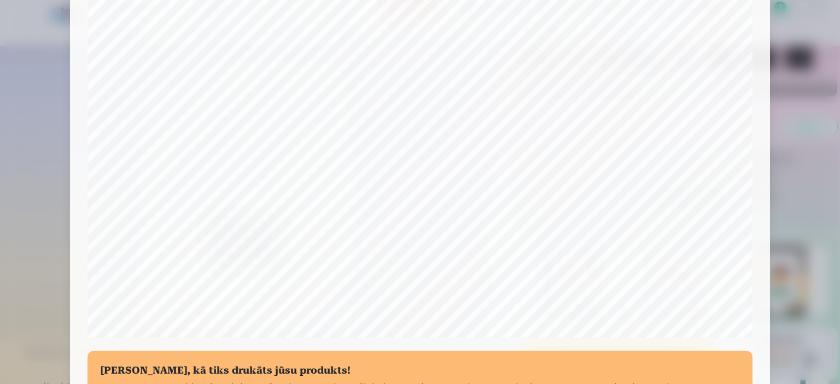
scroll to position [348, 0]
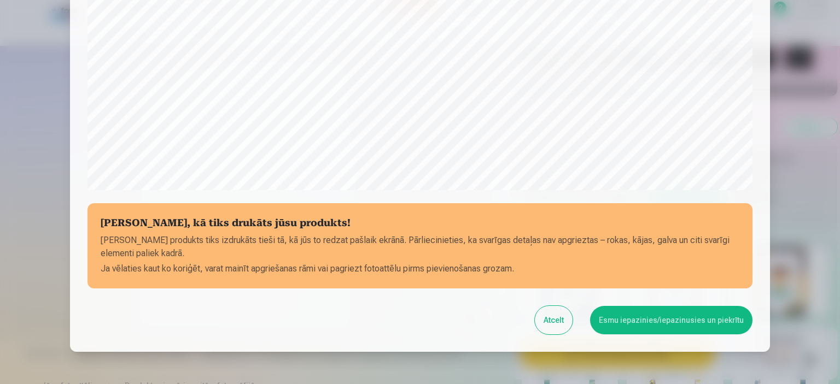
click at [690, 321] on button "Esmu iepazinies/iepazinusies un piekrītu" at bounding box center [671, 320] width 162 height 28
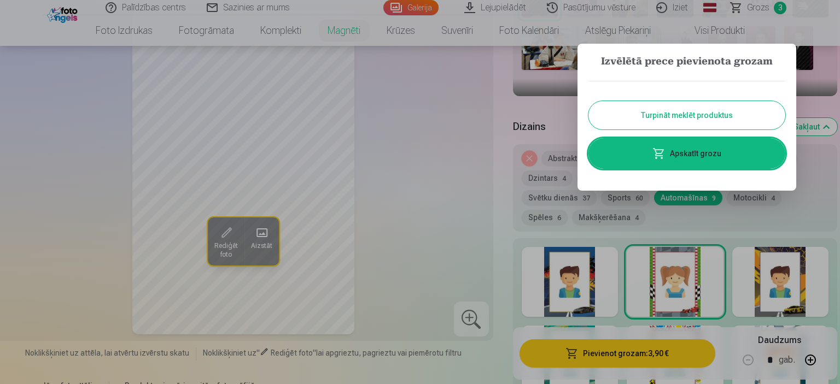
click at [709, 155] on link "Apskatīt grozu" at bounding box center [686, 153] width 197 height 31
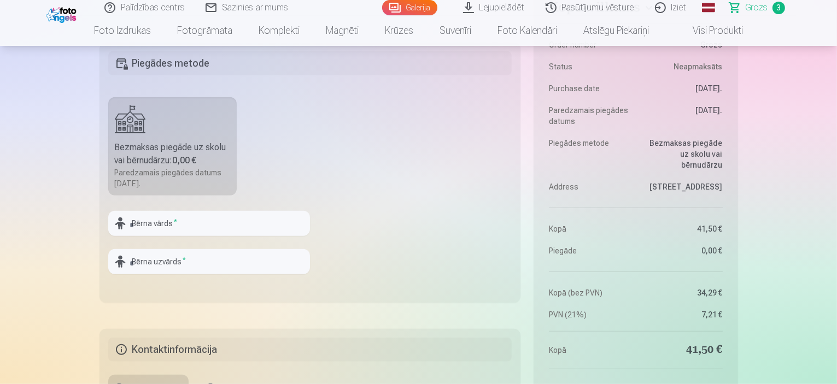
scroll to position [602, 0]
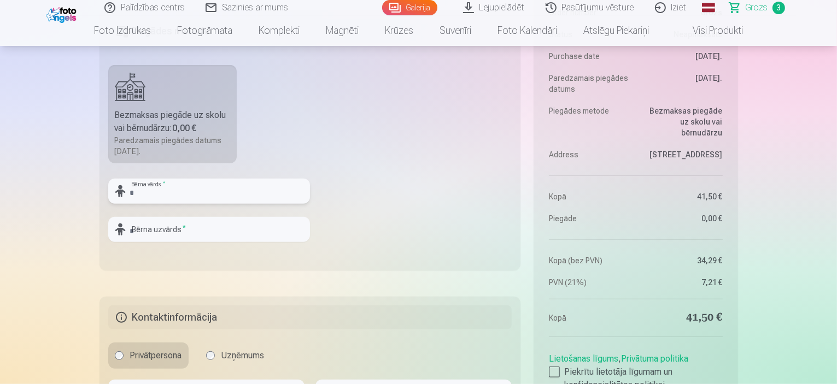
click at [145, 189] on input "text" at bounding box center [209, 191] width 202 height 25
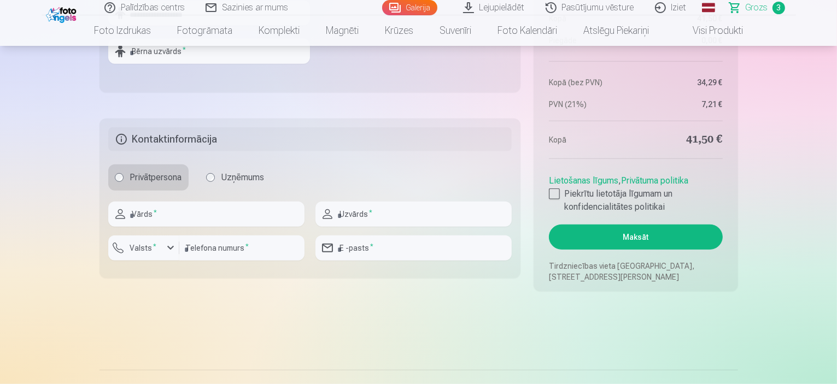
scroll to position [820, 0]
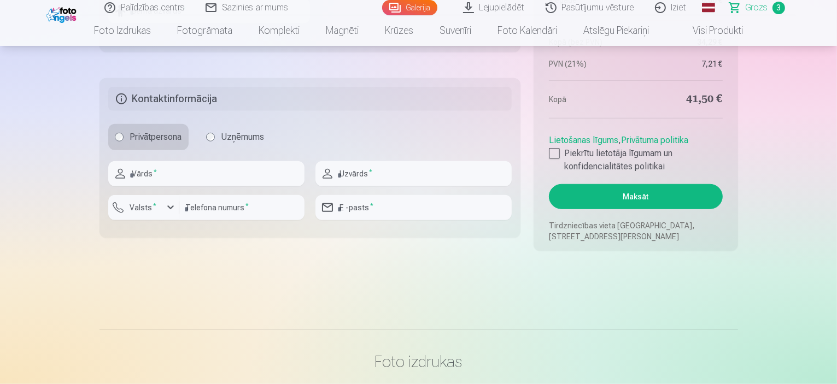
type input "**********"
click at [195, 178] on input "text" at bounding box center [206, 173] width 196 height 25
type input "*******"
click at [411, 177] on input "text" at bounding box center [414, 173] width 196 height 25
type input "******"
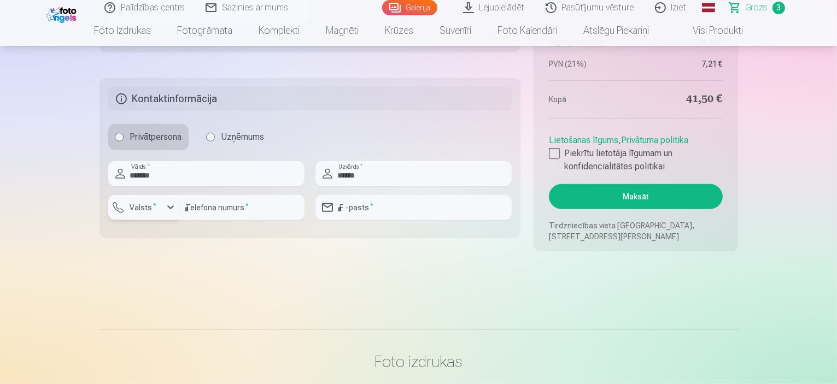
click at [170, 206] on div "button" at bounding box center [170, 207] width 13 height 13
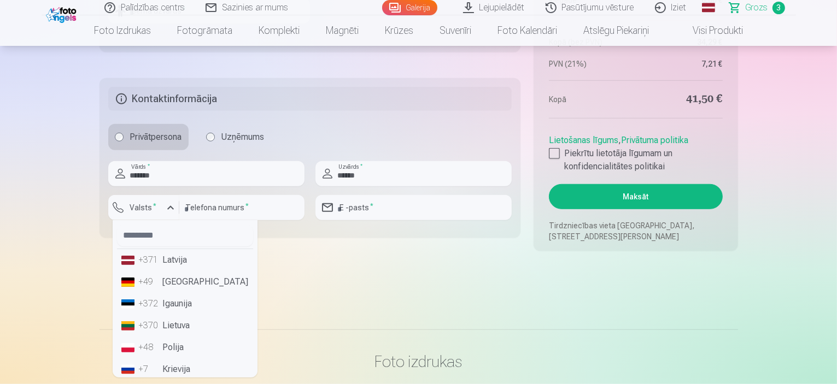
click at [178, 264] on li "+371 Latvija" at bounding box center [185, 260] width 136 height 22
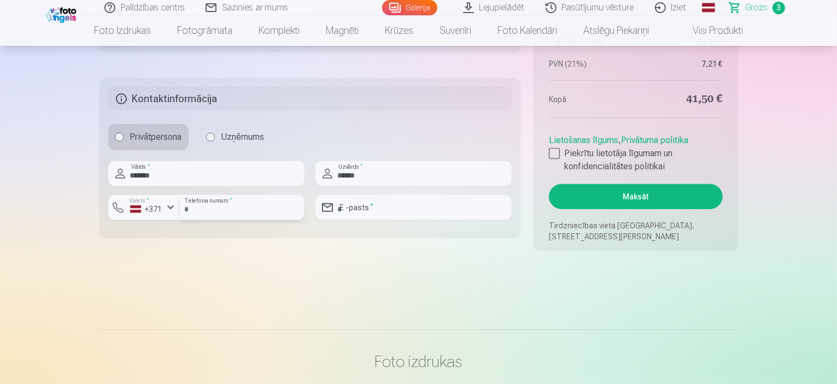
click at [196, 207] on input "number" at bounding box center [241, 207] width 125 height 25
type input "********"
click at [353, 209] on input "email" at bounding box center [414, 207] width 196 height 25
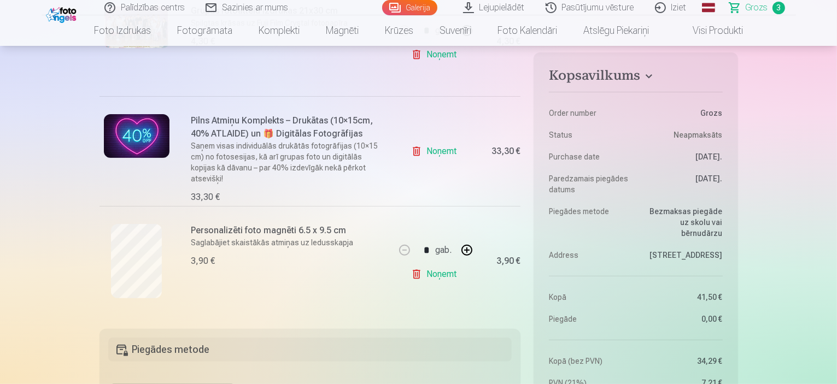
scroll to position [164, 0]
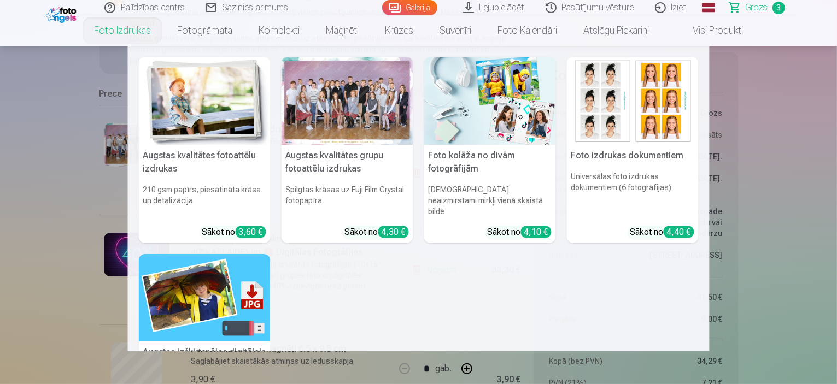
type input "**********"
click at [193, 95] on img at bounding box center [205, 101] width 132 height 88
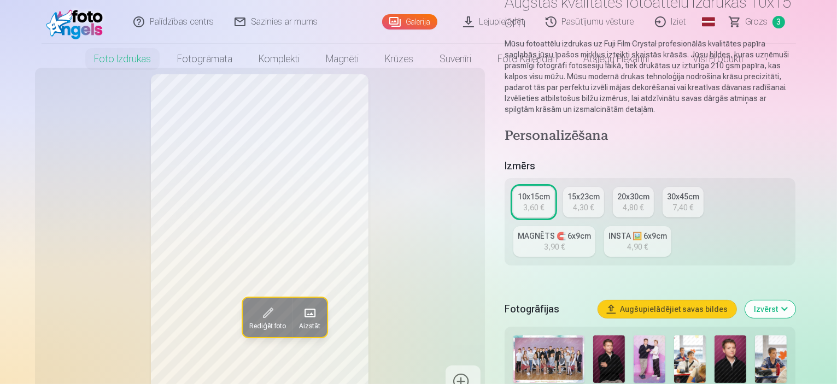
scroll to position [219, 0]
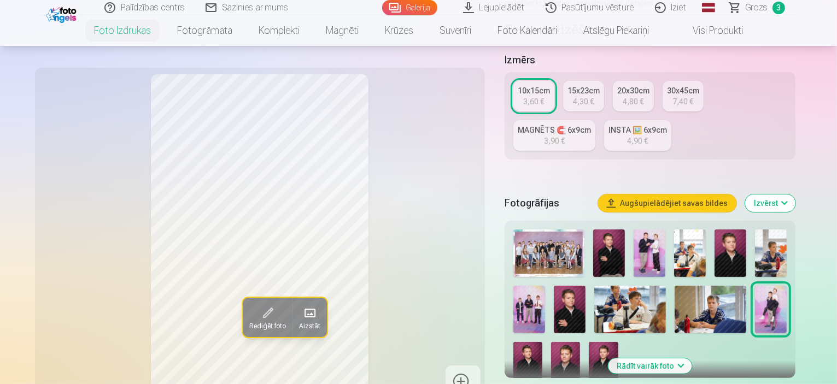
click at [554, 286] on img at bounding box center [570, 310] width 32 height 48
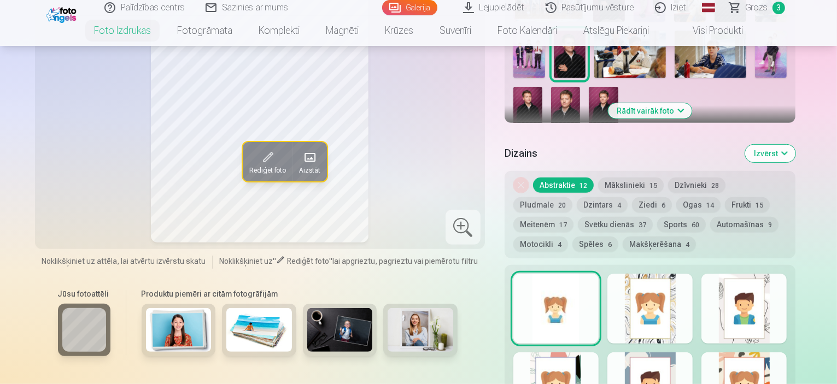
scroll to position [273, 0]
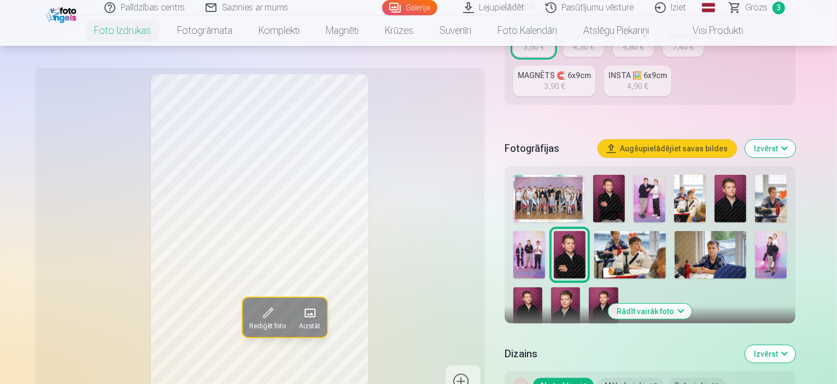
click at [692, 304] on button "Rādīt vairāk foto" at bounding box center [651, 311] width 84 height 15
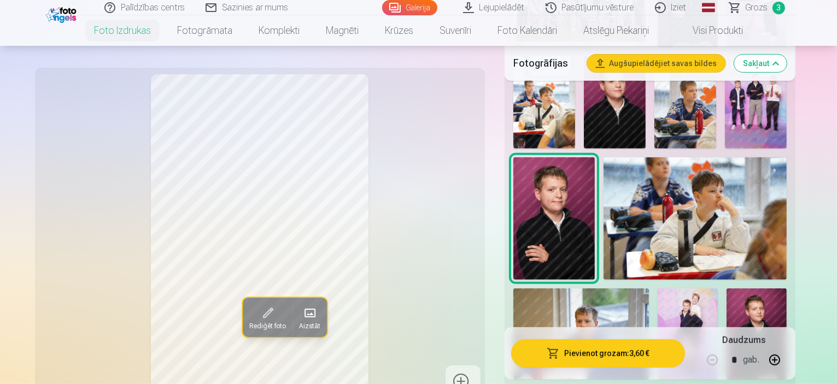
scroll to position [492, 0]
click at [727, 288] on img at bounding box center [757, 333] width 60 height 90
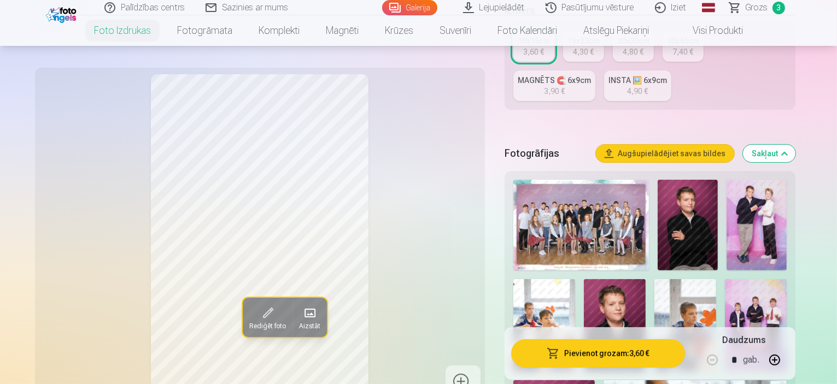
scroll to position [219, 0]
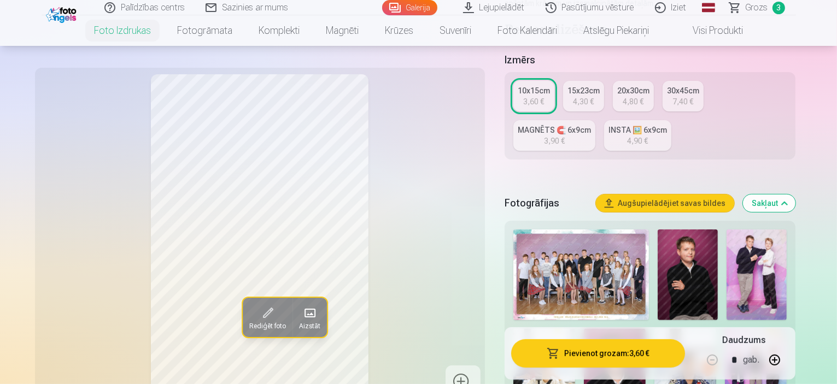
click at [597, 85] on div "15x23cm" at bounding box center [584, 90] width 32 height 11
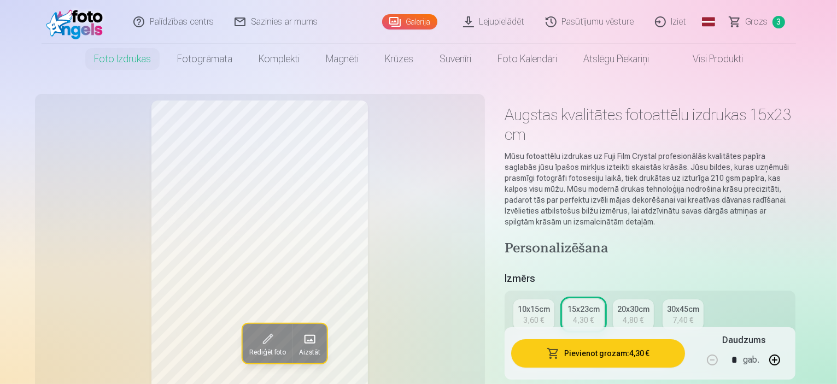
click at [636, 349] on button "Pievienot grozam : 4,30 €" at bounding box center [598, 354] width 174 height 28
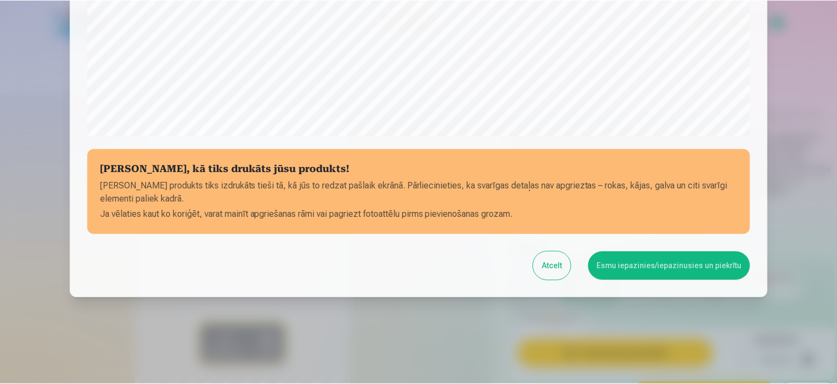
scroll to position [403, 0]
click at [683, 266] on button "Esmu iepazinies/iepazinusies un piekrītu" at bounding box center [671, 266] width 162 height 28
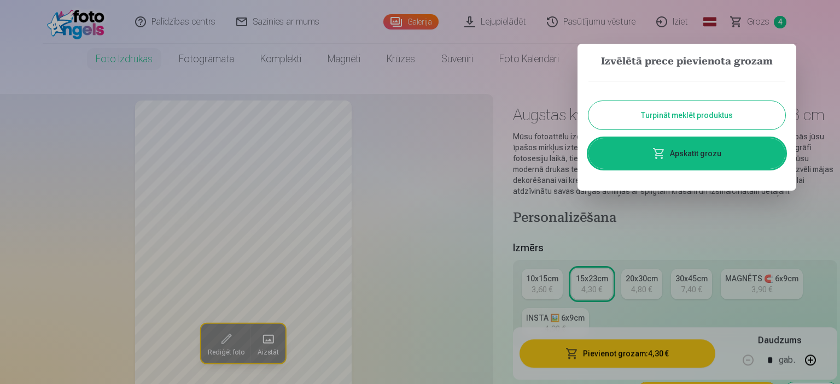
click at [713, 153] on link "Apskatīt grozu" at bounding box center [686, 153] width 197 height 31
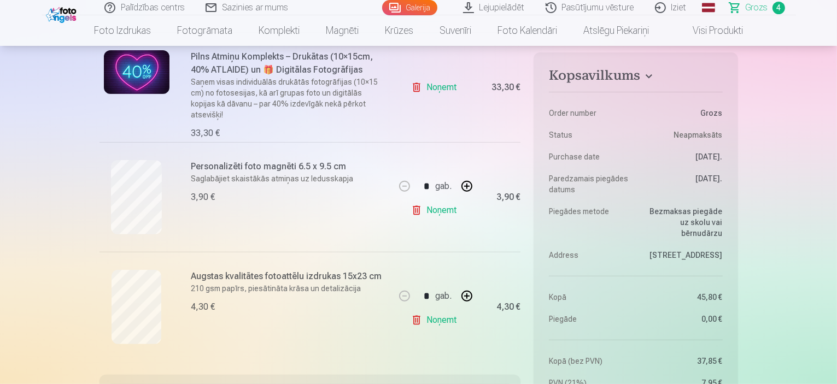
scroll to position [328, 0]
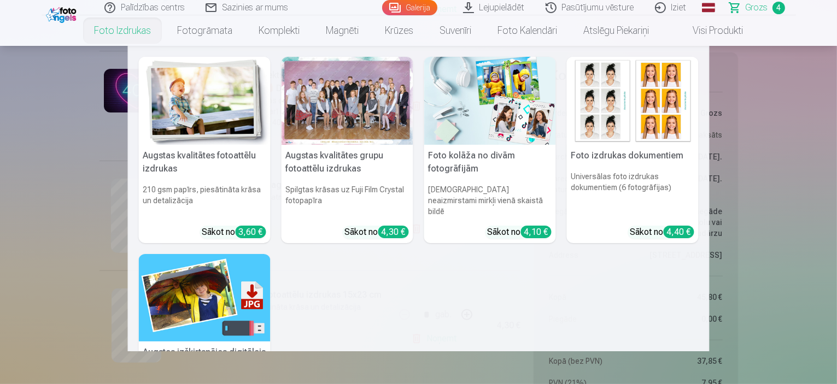
click at [131, 30] on link "Foto izdrukas" at bounding box center [122, 30] width 83 height 31
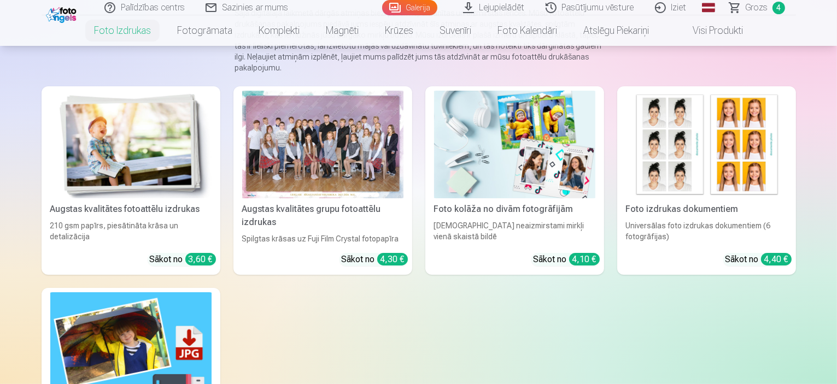
scroll to position [219, 0]
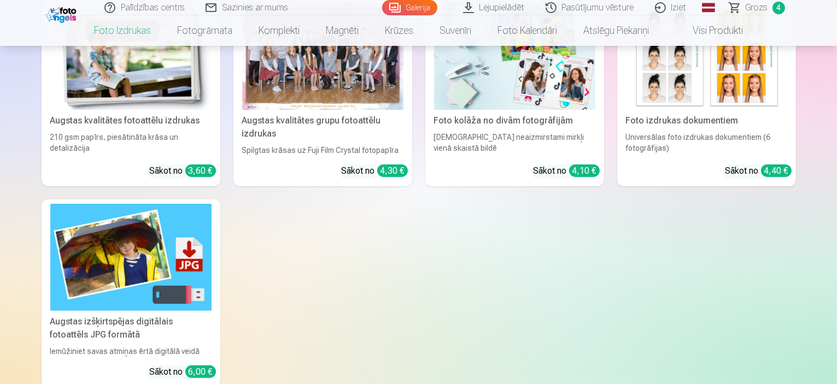
click at [163, 78] on img at bounding box center [130, 56] width 161 height 108
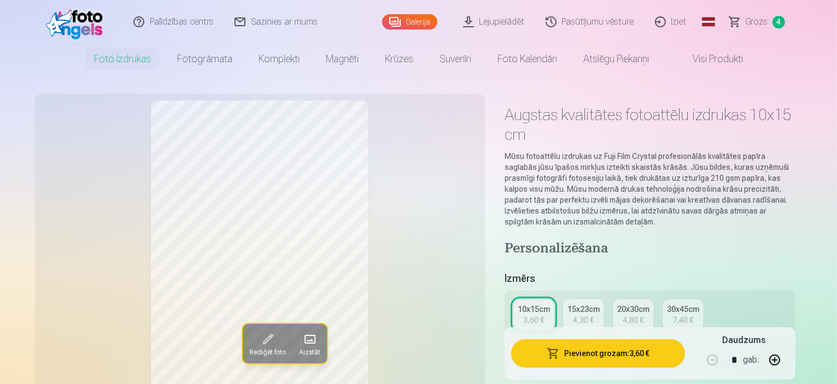
click at [591, 343] on div "MAGNĒTS 🧲 6x9cm" at bounding box center [554, 348] width 73 height 11
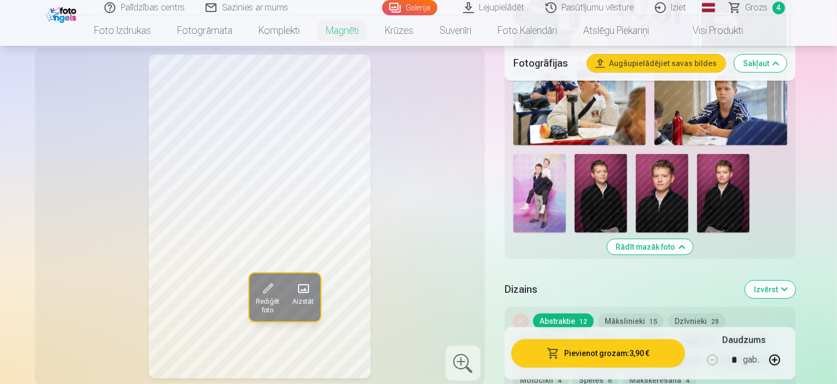
scroll to position [602, 0]
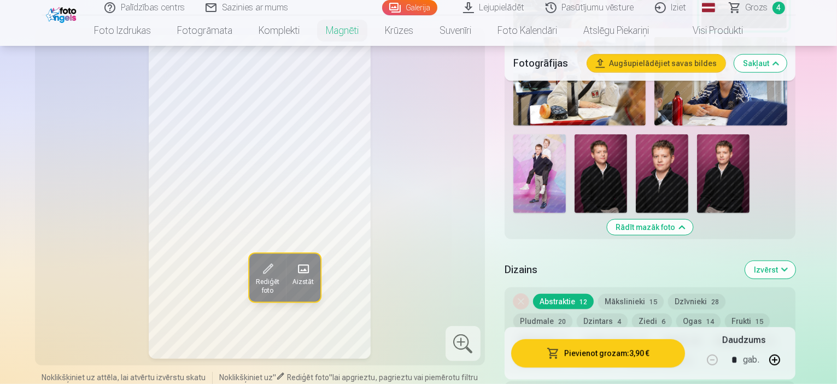
click at [710, 334] on button "Automašīnas 9" at bounding box center [744, 341] width 68 height 15
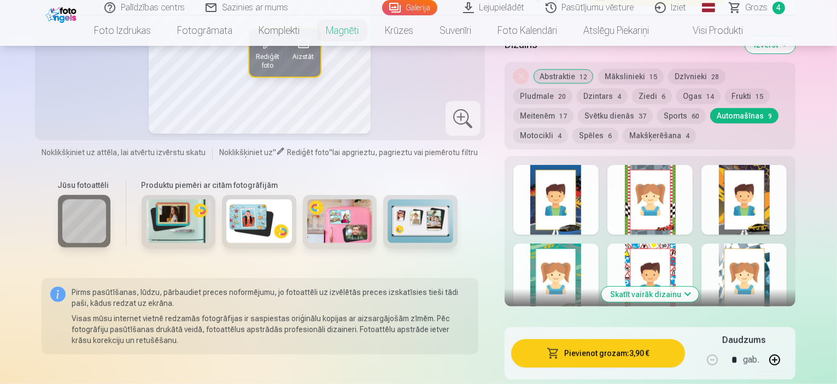
scroll to position [930, 0]
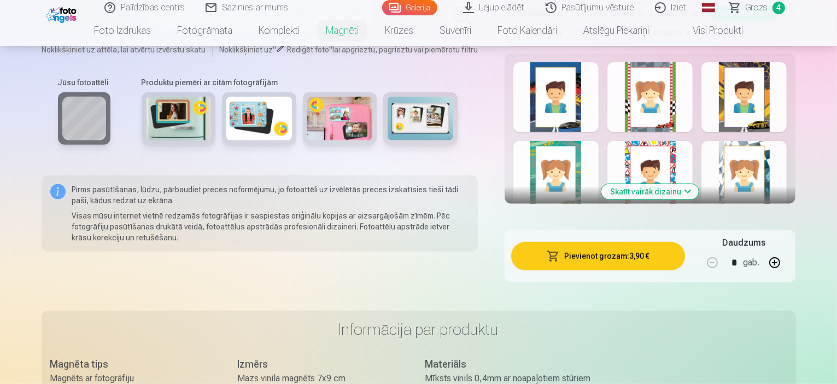
click at [783, 63] on div at bounding box center [744, 97] width 85 height 70
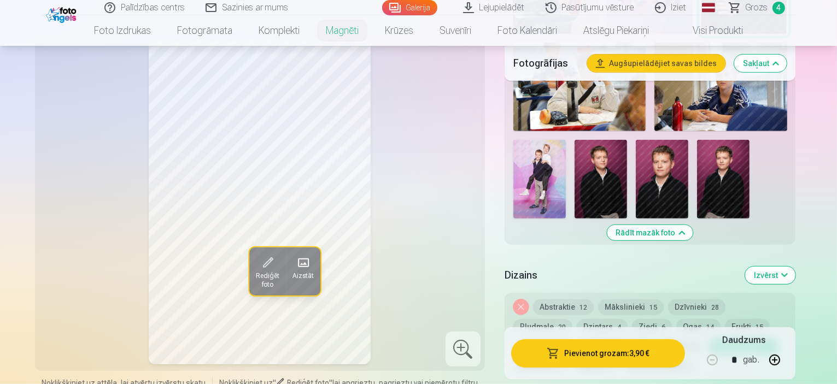
scroll to position [438, 0]
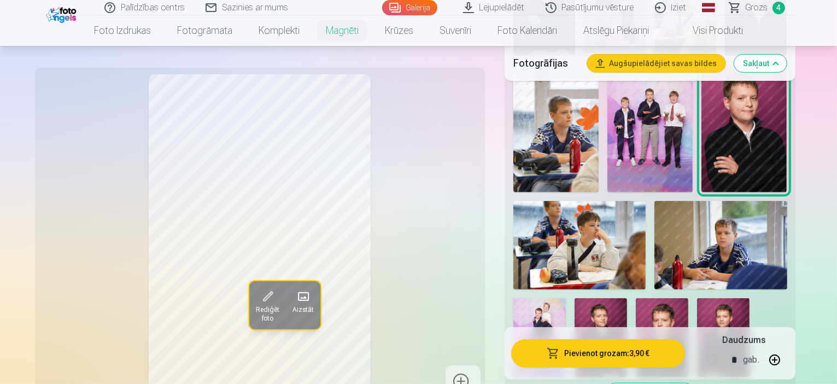
click at [761, 10] on span "Grozs" at bounding box center [757, 7] width 22 height 13
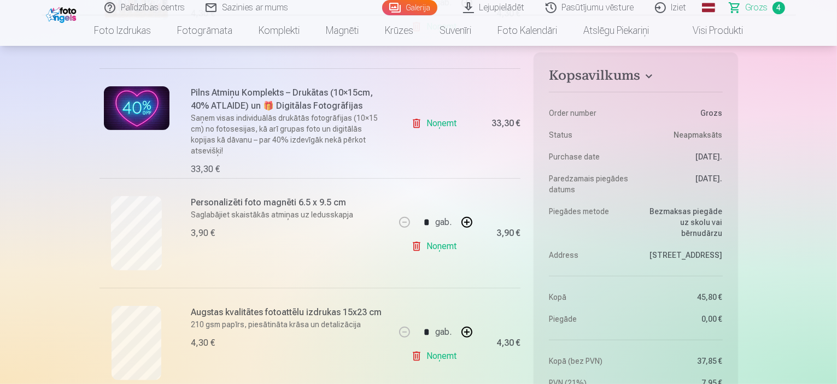
scroll to position [438, 0]
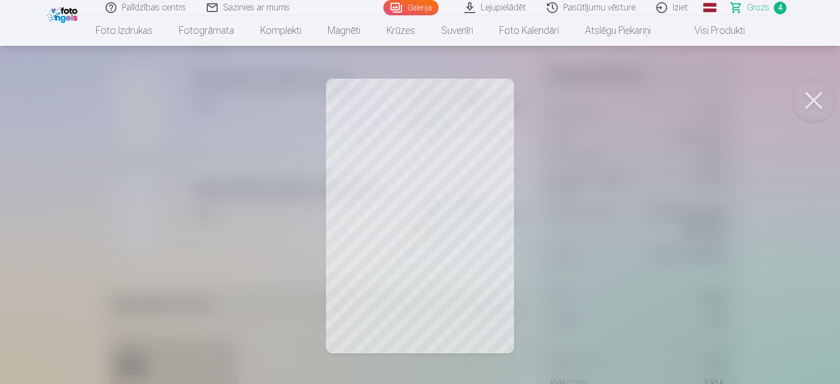
click at [814, 101] on button at bounding box center [814, 101] width 44 height 44
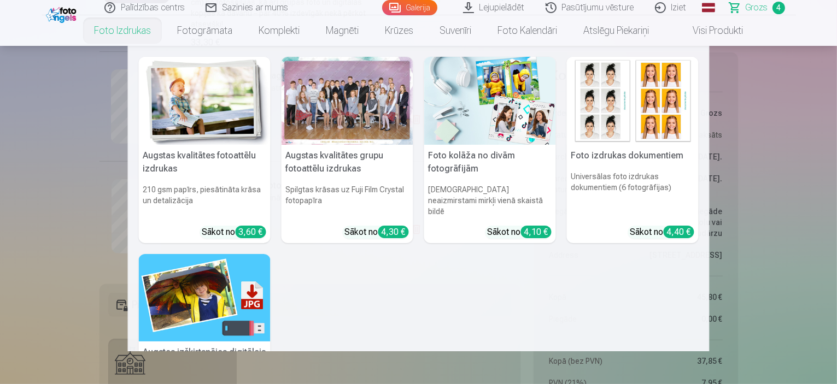
click at [188, 100] on img at bounding box center [205, 101] width 132 height 88
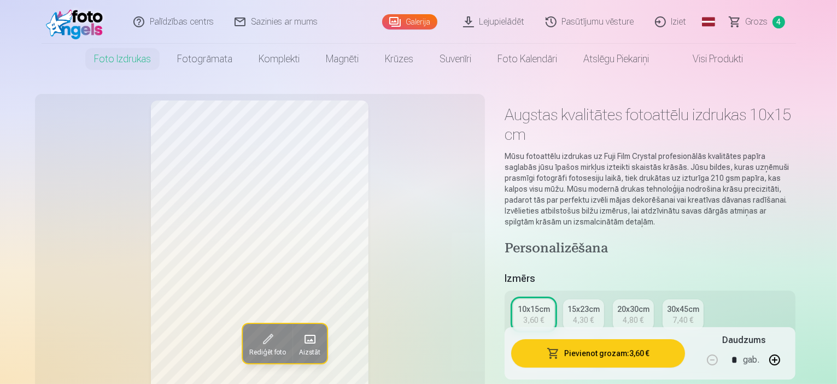
click at [591, 343] on div "MAGNĒTS 🧲 6x9cm" at bounding box center [554, 348] width 73 height 11
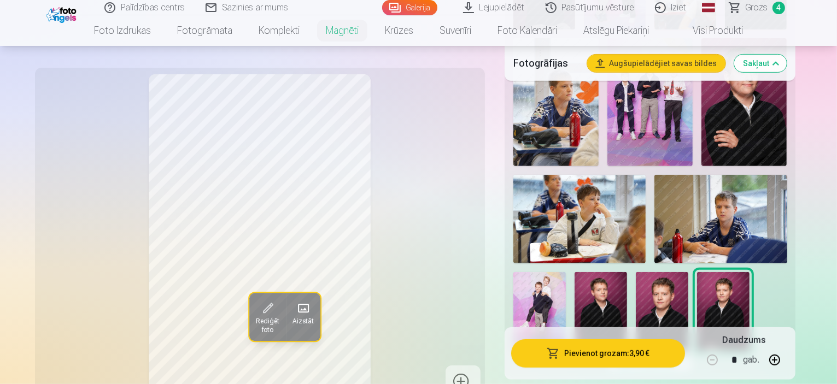
scroll to position [602, 0]
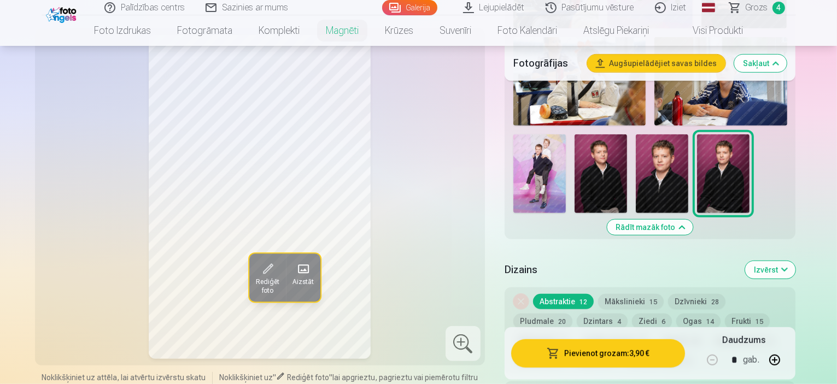
click at [710, 334] on button "Automašīnas 9" at bounding box center [744, 341] width 68 height 15
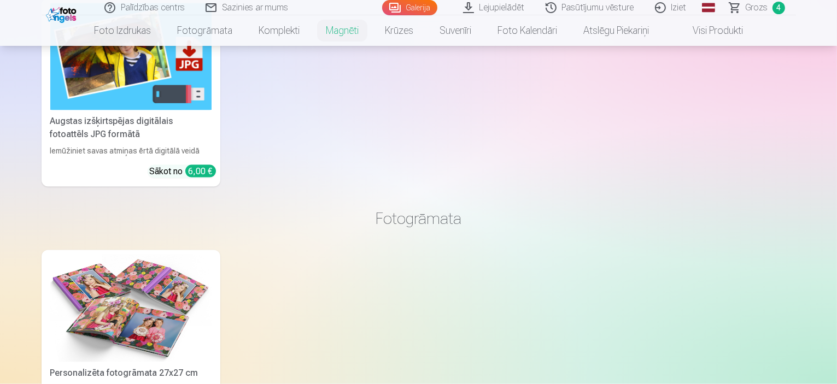
scroll to position [1430, 0]
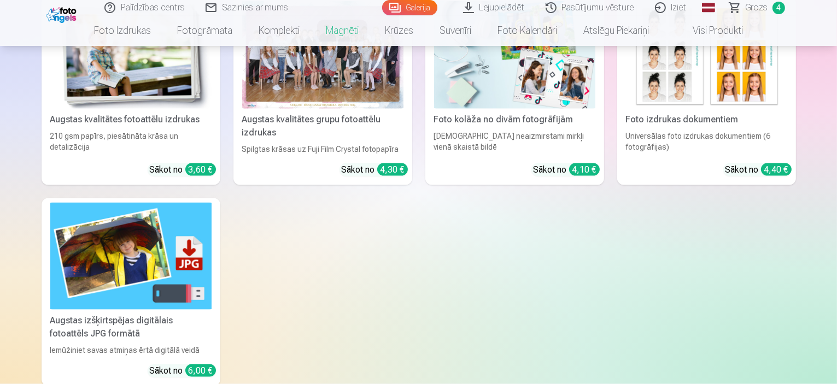
click at [76, 56] on img at bounding box center [130, 55] width 161 height 108
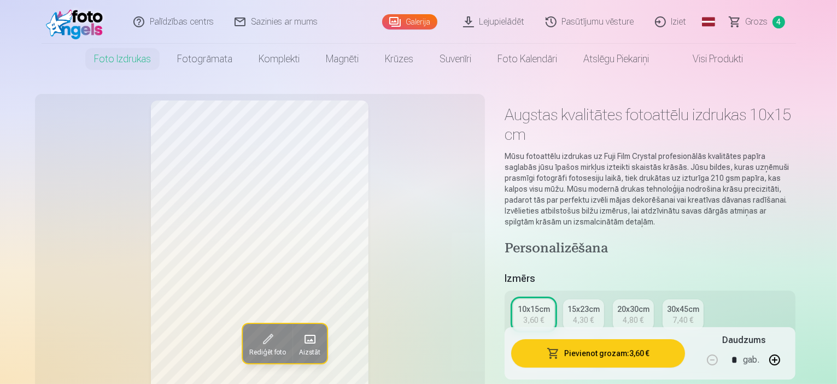
click at [565, 354] on div "3,90 €" at bounding box center [554, 359] width 21 height 11
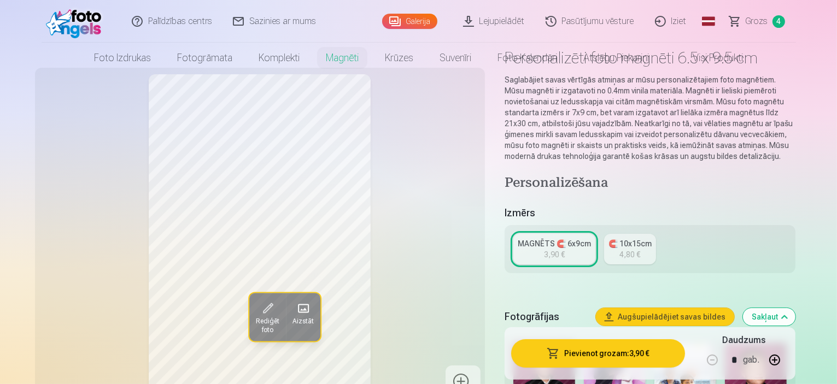
scroll to position [164, 0]
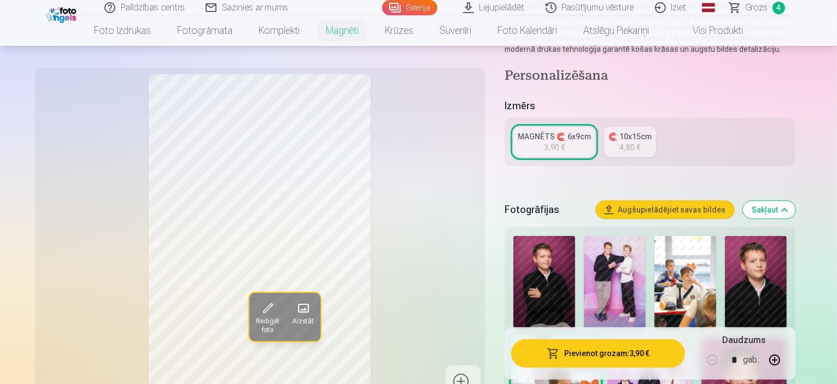
click at [294, 308] on span at bounding box center [303, 309] width 18 height 18
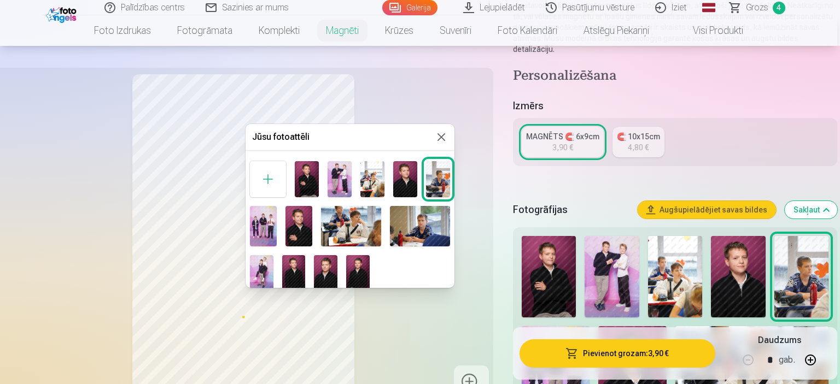
click at [353, 269] on img at bounding box center [358, 272] width 24 height 35
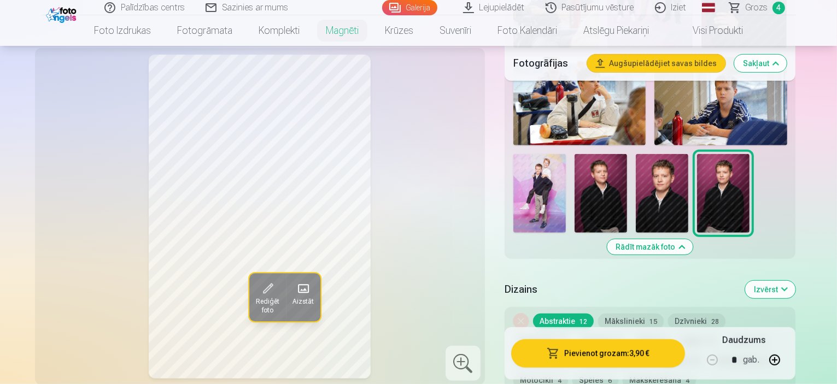
scroll to position [602, 0]
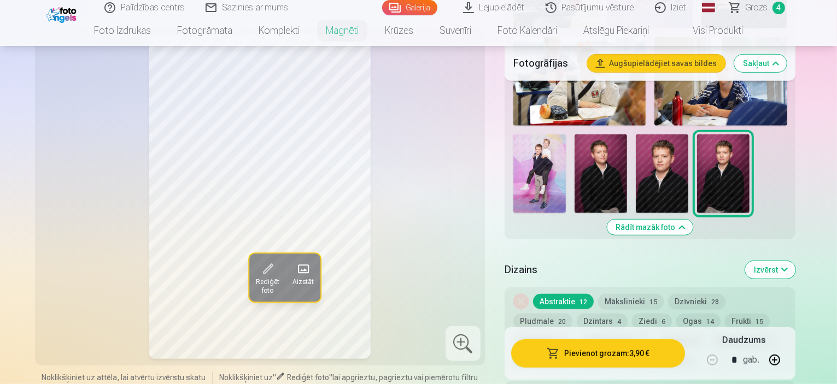
click at [710, 334] on button "Automašīnas 9" at bounding box center [744, 341] width 68 height 15
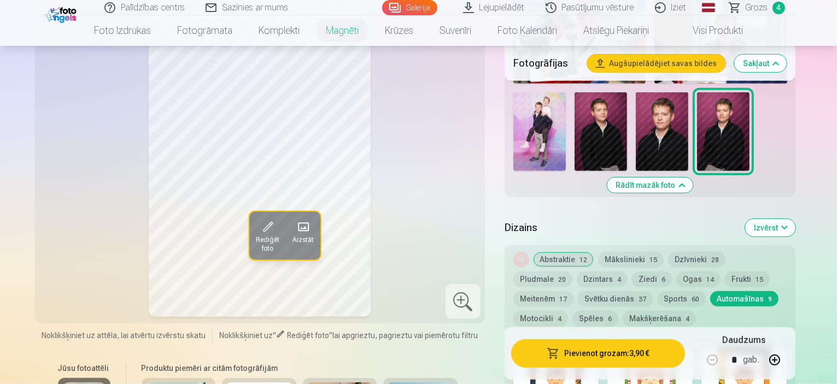
scroll to position [711, 0]
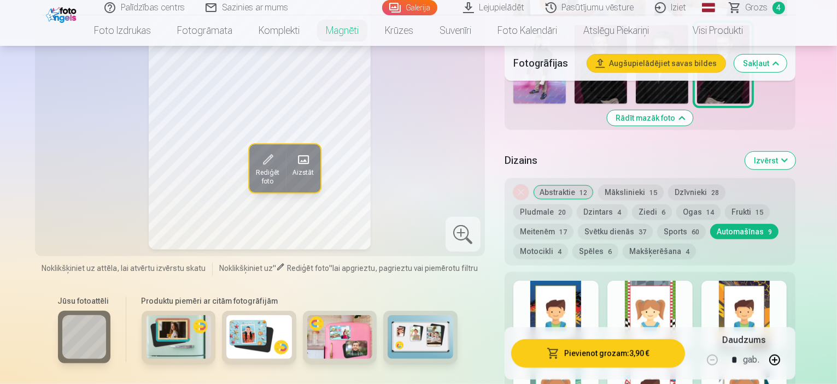
click at [681, 281] on div at bounding box center [650, 316] width 85 height 70
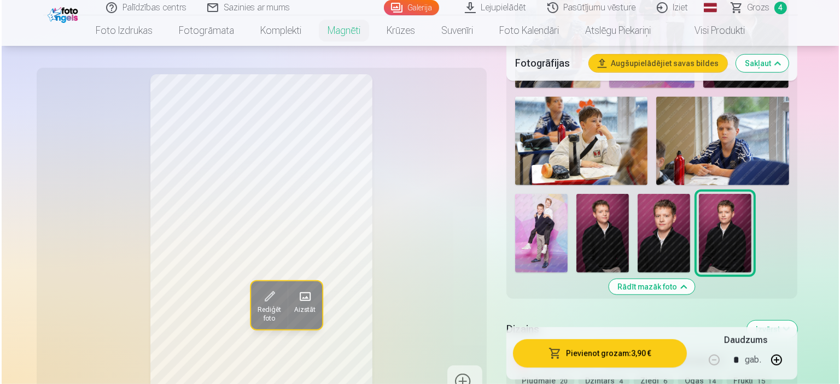
scroll to position [602, 0]
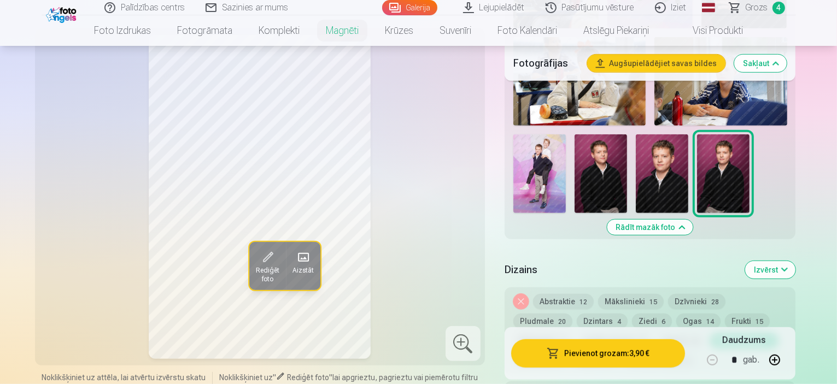
click at [645, 351] on button "Pievienot grozam : 3,90 €" at bounding box center [598, 354] width 174 height 28
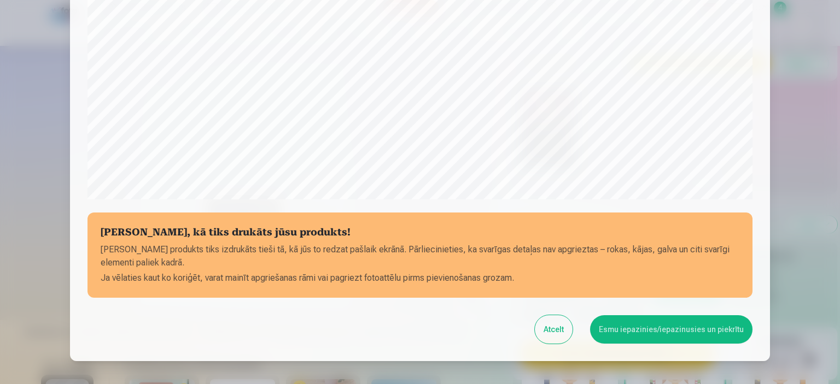
scroll to position [403, 0]
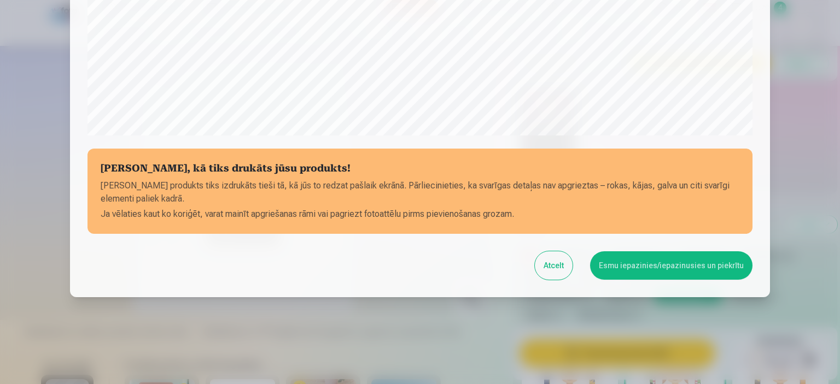
click at [656, 268] on button "Esmu iepazinies/iepazinusies un piekrītu" at bounding box center [671, 266] width 162 height 28
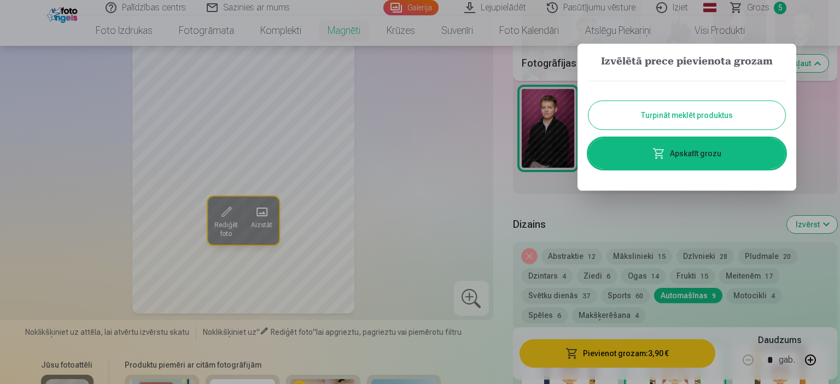
click at [732, 113] on button "Turpināt meklēt produktus" at bounding box center [686, 115] width 197 height 28
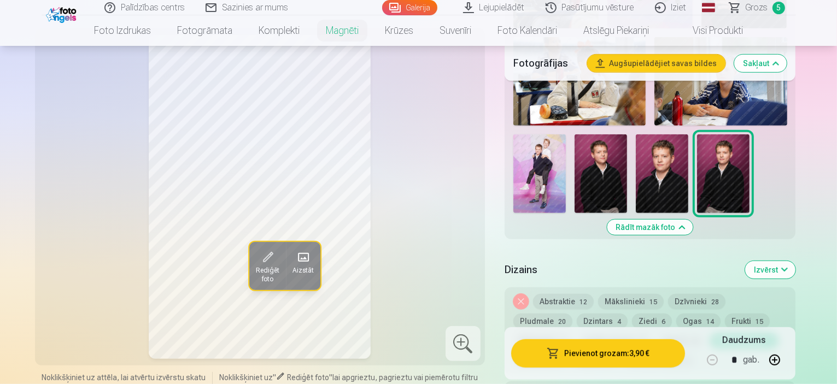
click at [294, 249] on span at bounding box center [303, 258] width 18 height 18
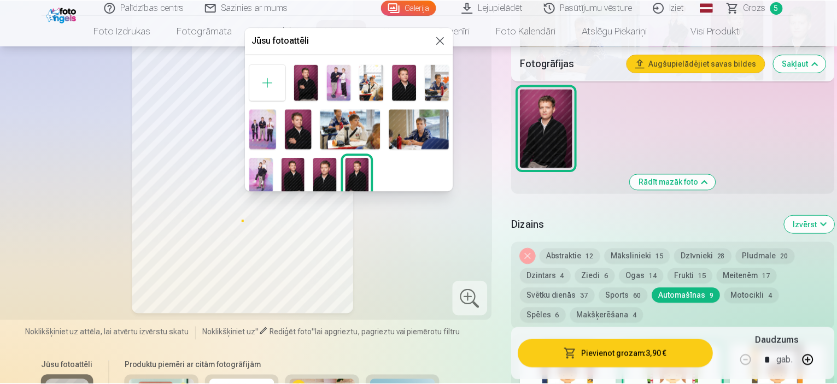
scroll to position [5, 0]
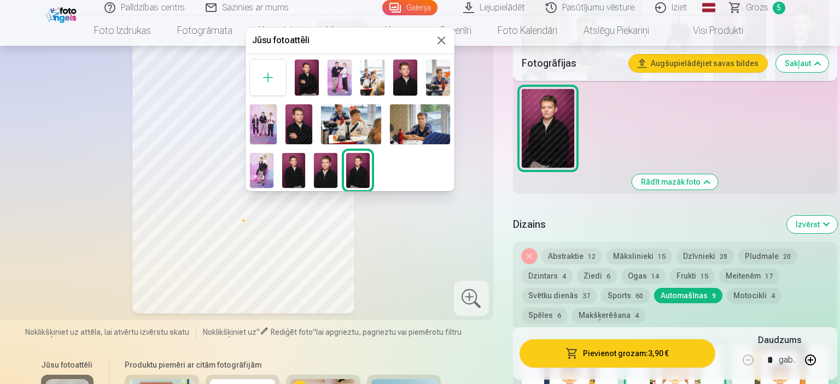
click at [301, 117] on img at bounding box center [298, 124] width 27 height 40
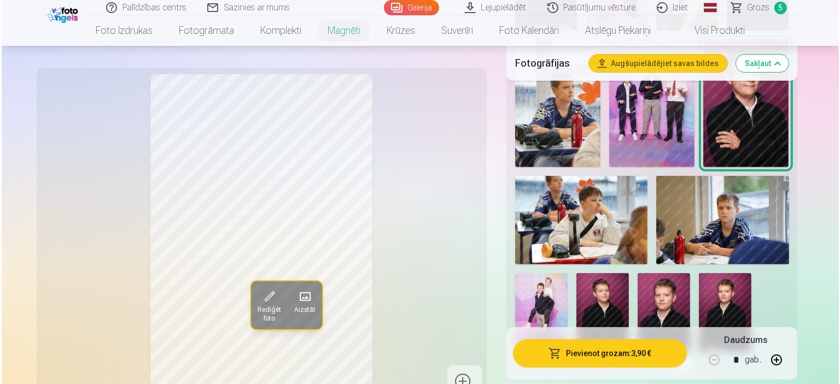
scroll to position [492, 0]
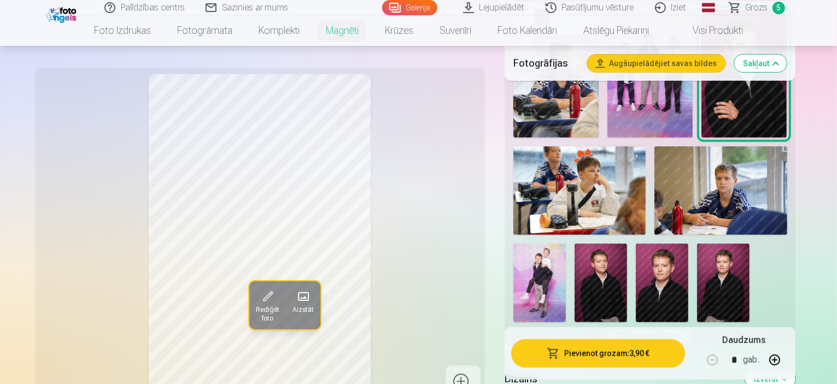
click at [621, 352] on button "Pievienot grozam : 3,90 €" at bounding box center [598, 354] width 174 height 28
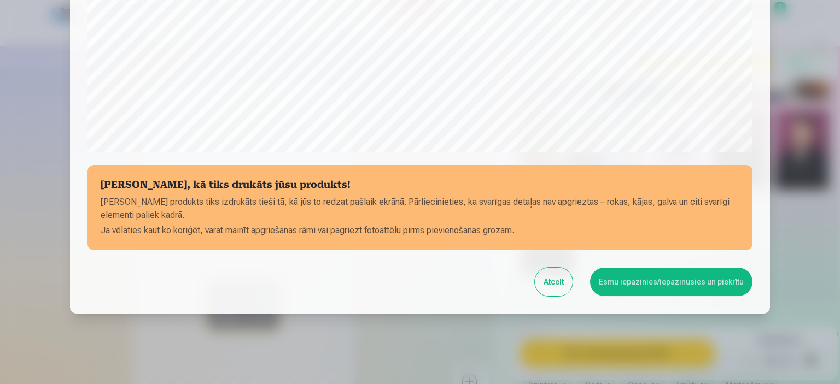
scroll to position [403, 0]
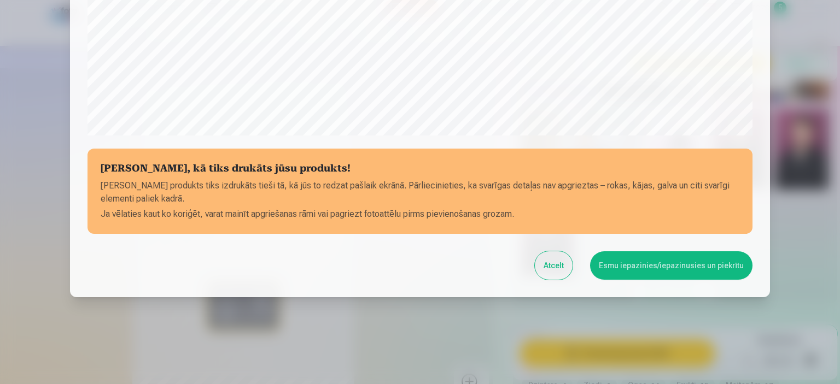
click at [677, 266] on button "Esmu iepazinies/iepazinusies un piekrītu" at bounding box center [671, 266] width 162 height 28
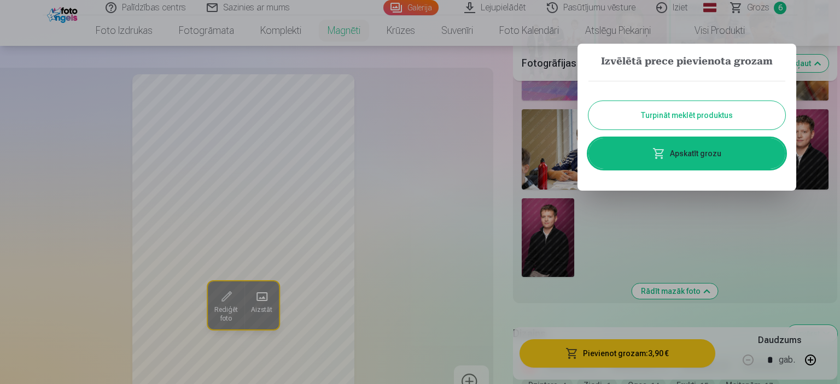
click at [698, 150] on link "Apskatīt grozu" at bounding box center [686, 153] width 197 height 31
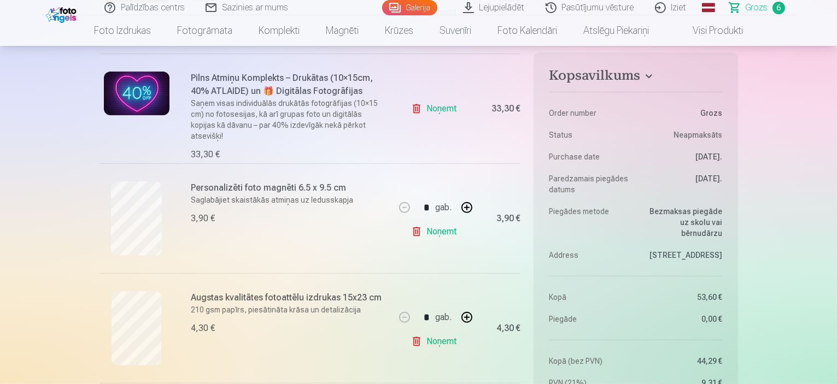
scroll to position [383, 0]
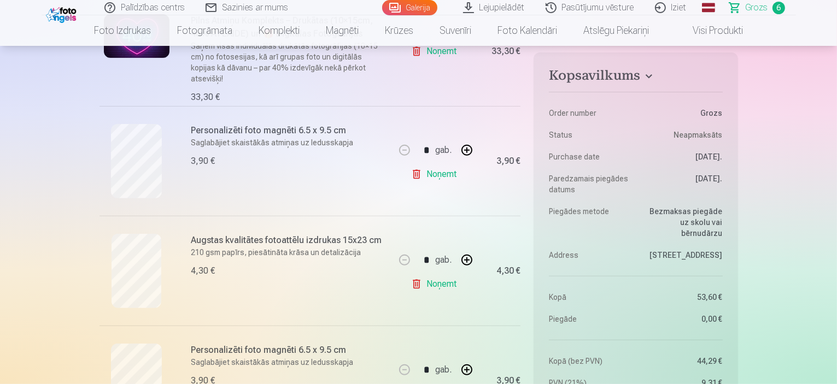
click at [451, 173] on link "Noņemt" at bounding box center [436, 175] width 50 height 22
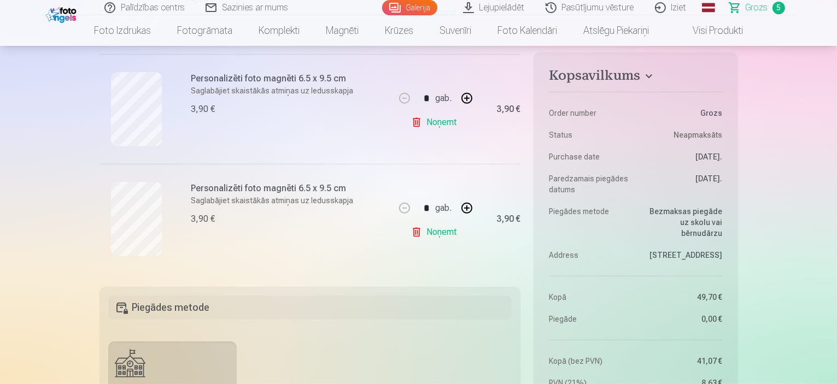
scroll to position [547, 0]
click at [448, 120] on link "Noņemt" at bounding box center [436, 120] width 50 height 22
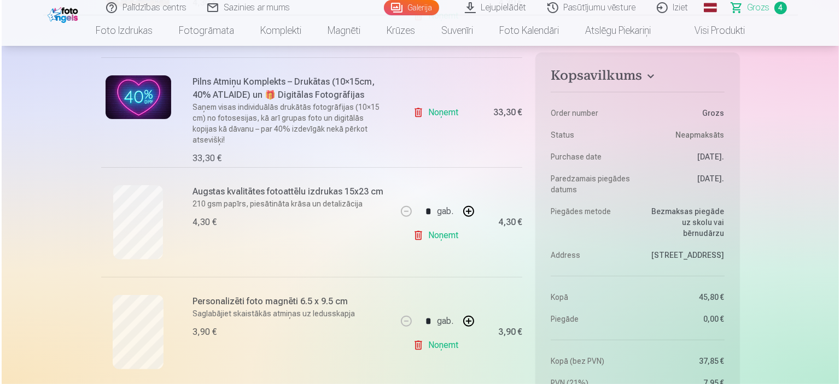
scroll to position [273, 0]
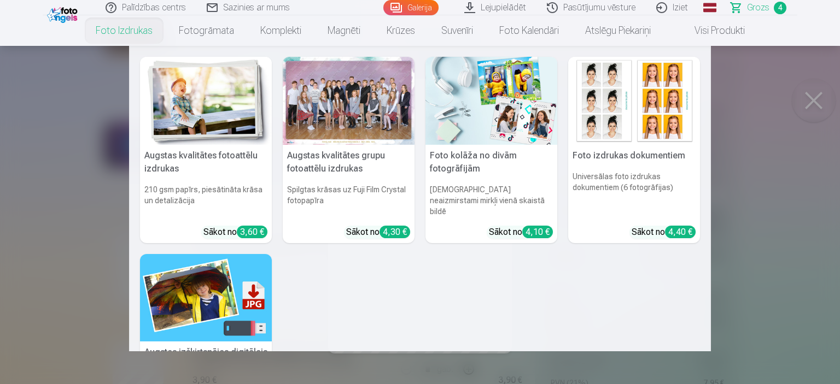
click at [130, 29] on link "Foto izdrukas" at bounding box center [124, 30] width 83 height 31
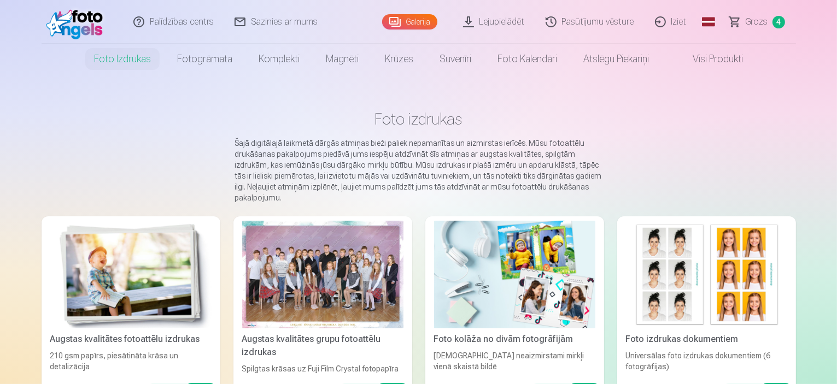
click at [98, 288] on img at bounding box center [130, 275] width 161 height 108
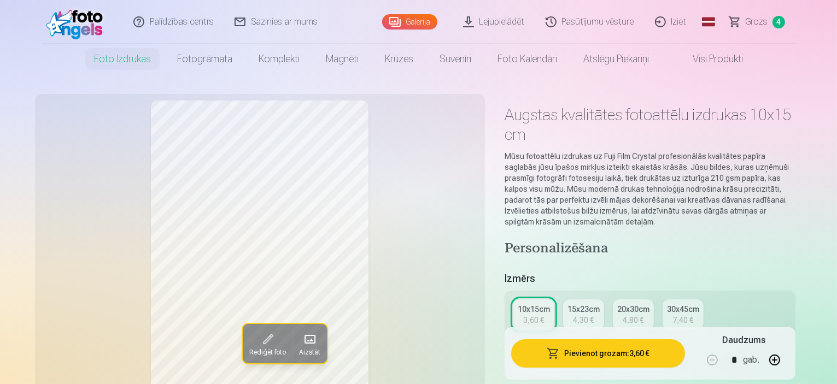
click at [594, 315] on div "4,30 €" at bounding box center [583, 320] width 21 height 11
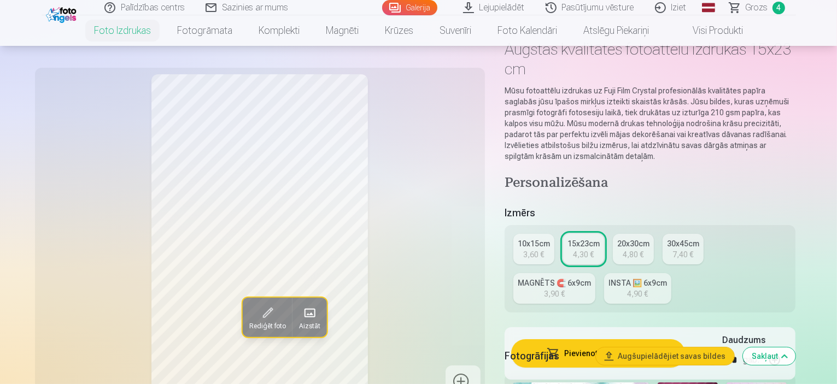
scroll to position [164, 0]
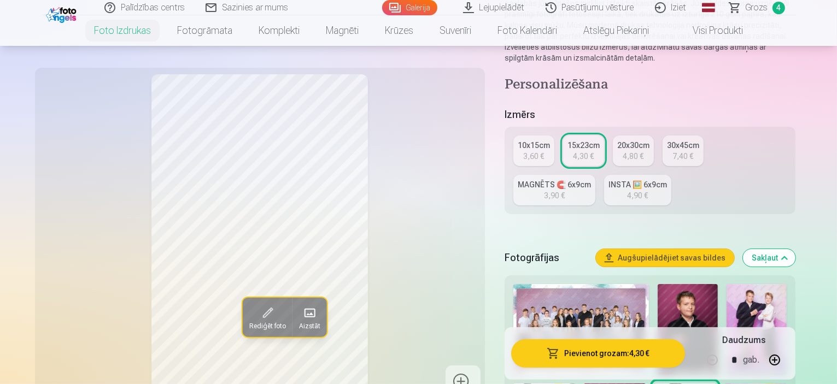
click at [685, 290] on img at bounding box center [688, 329] width 60 height 91
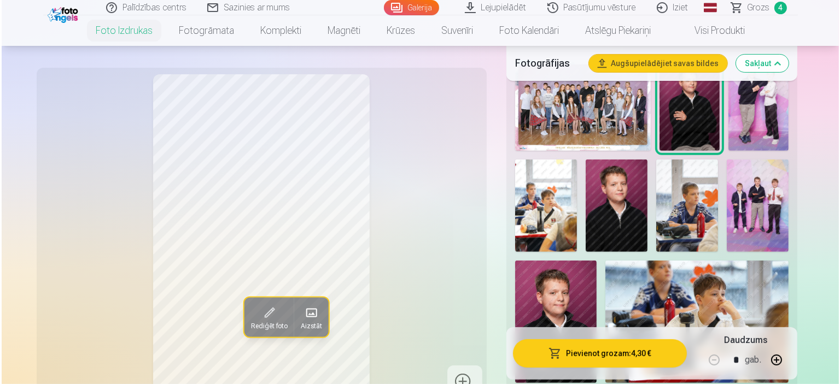
scroll to position [383, 0]
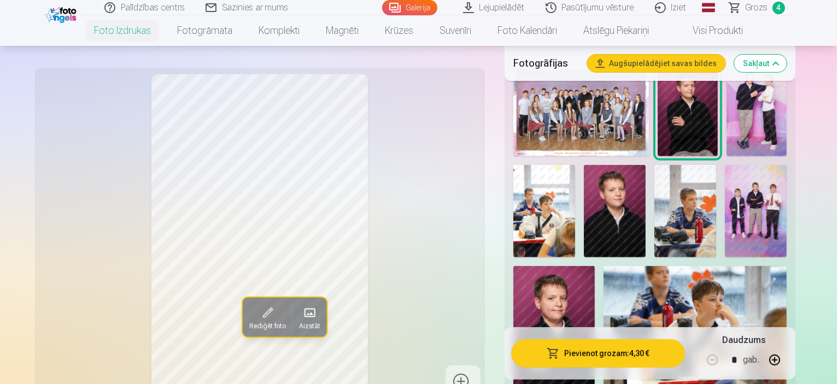
click at [604, 352] on button "Pievienot grozam : 4,30 €" at bounding box center [598, 354] width 174 height 28
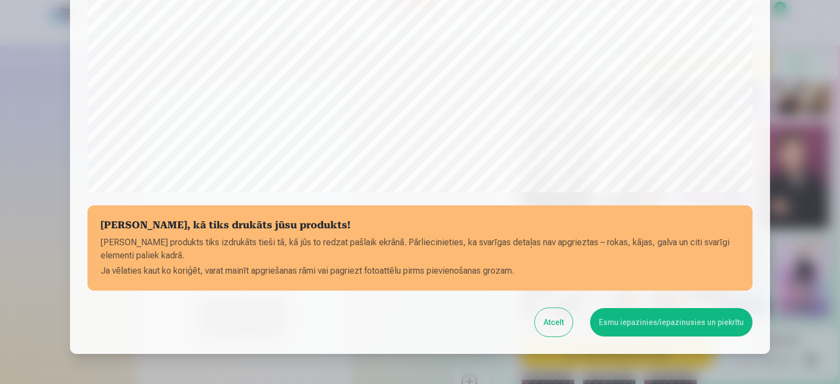
scroll to position [348, 0]
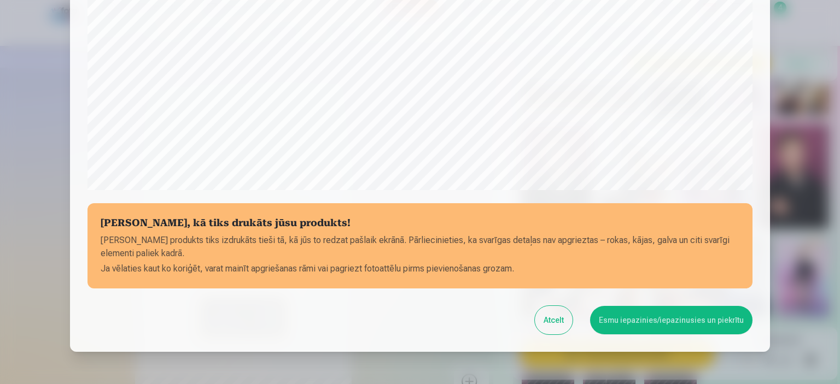
click at [690, 320] on button "Esmu iepazinies/iepazinusies un piekrītu" at bounding box center [671, 320] width 162 height 28
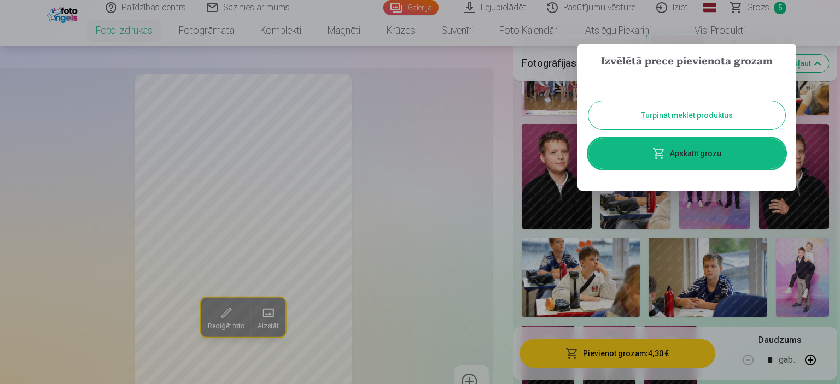
click at [709, 155] on link "Apskatīt grozu" at bounding box center [686, 153] width 197 height 31
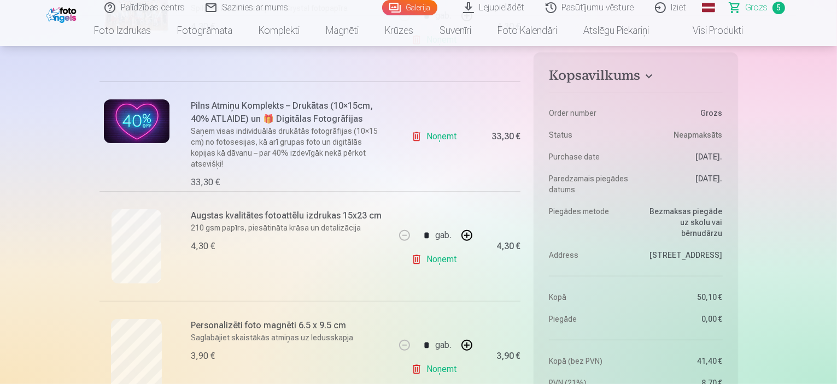
scroll to position [438, 0]
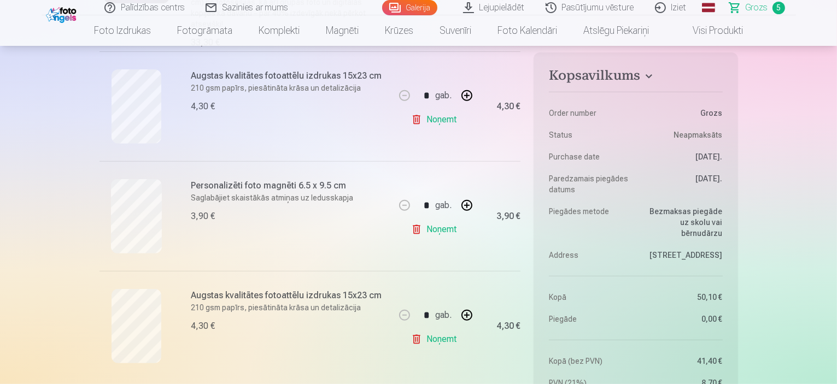
click at [438, 120] on link "Noņemt" at bounding box center [436, 120] width 50 height 22
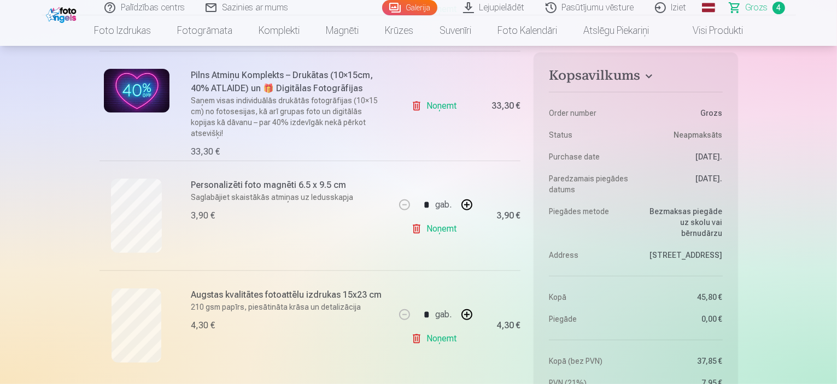
scroll to position [602, 0]
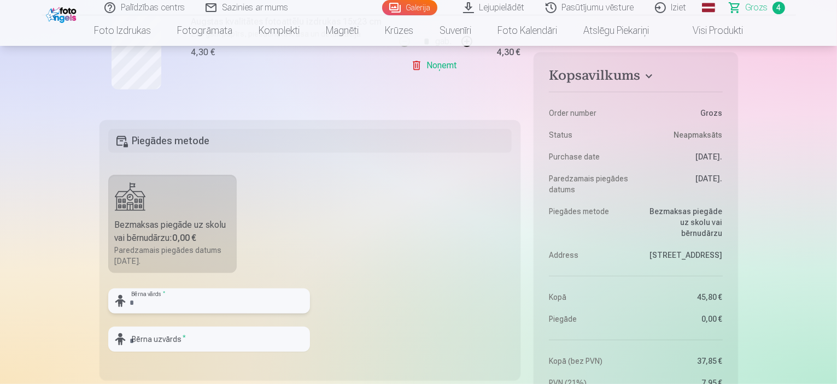
click at [149, 299] on input "text" at bounding box center [209, 301] width 202 height 25
type input "**********"
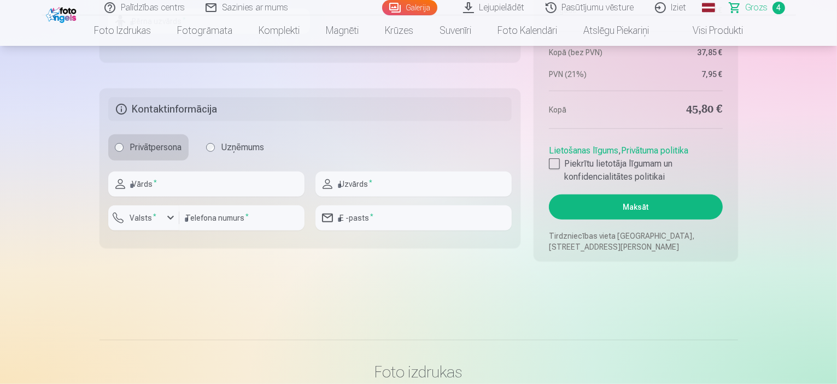
scroll to position [930, 0]
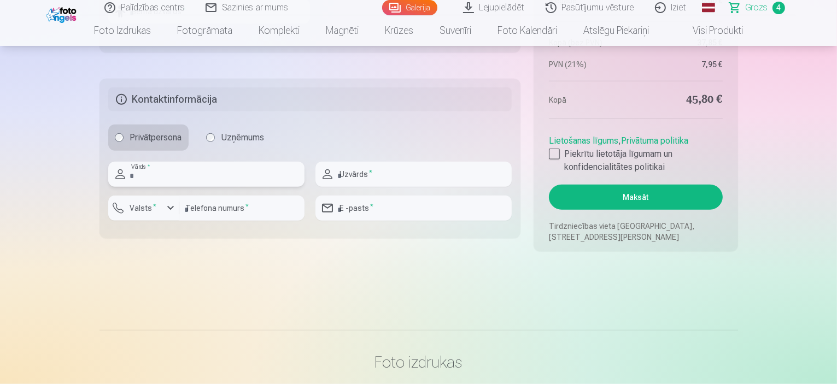
click at [160, 182] on input "text" at bounding box center [206, 174] width 196 height 25
type input "*******"
click at [378, 176] on input "text" at bounding box center [414, 174] width 196 height 25
type input "******"
click at [171, 209] on div "button" at bounding box center [170, 208] width 13 height 13
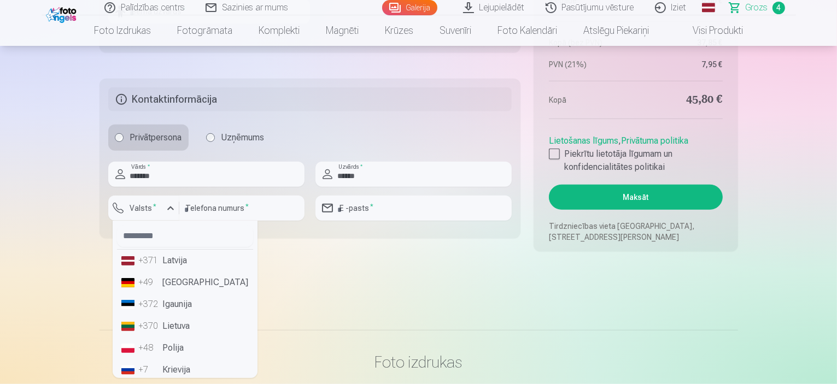
drag, startPoint x: 168, startPoint y: 261, endPoint x: 189, endPoint y: 230, distance: 37.0
click at [168, 260] on li "+371 Latvija" at bounding box center [185, 261] width 136 height 22
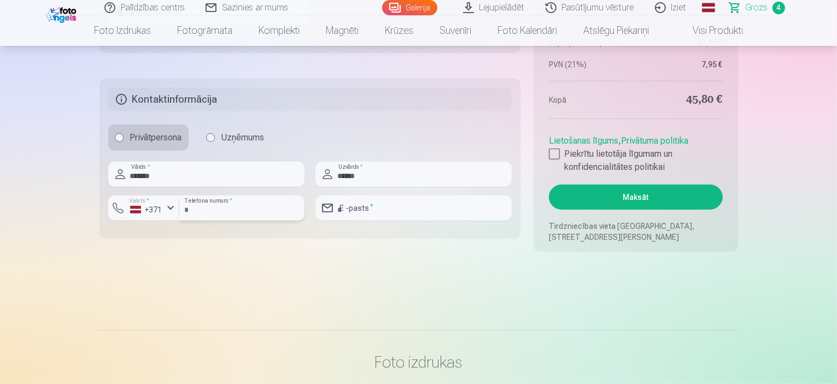
click at [207, 208] on input "number" at bounding box center [241, 208] width 125 height 25
type input "********"
click at [357, 207] on input "email" at bounding box center [414, 208] width 196 height 25
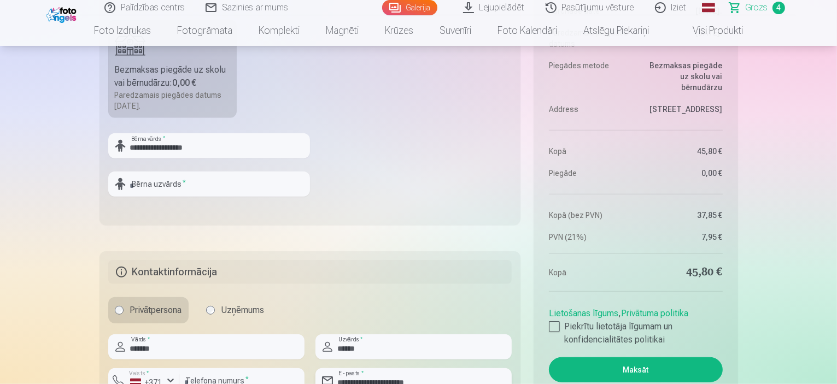
scroll to position [875, 0]
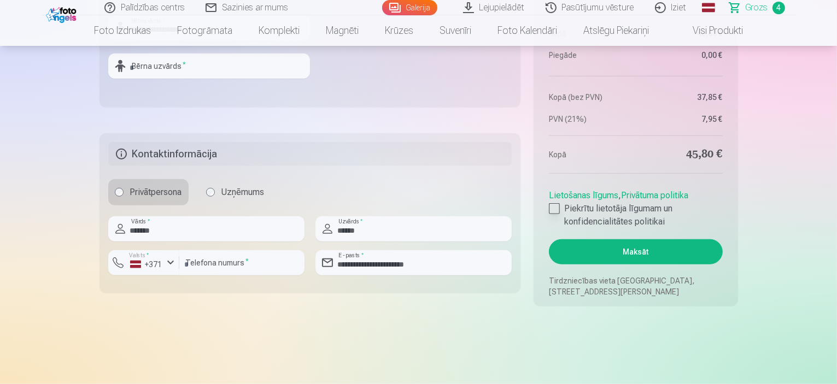
click at [557, 209] on div at bounding box center [554, 208] width 11 height 11
click at [643, 251] on button "Maksāt" at bounding box center [635, 252] width 173 height 25
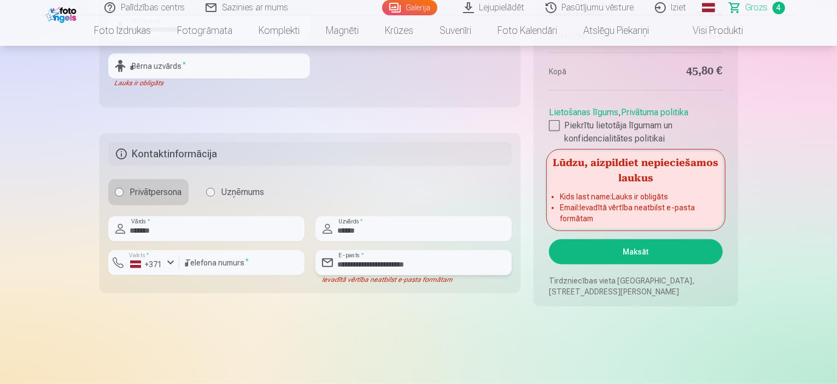
drag, startPoint x: 451, startPoint y: 264, endPoint x: 336, endPoint y: 262, distance: 114.3
click at [336, 263] on input "**********" at bounding box center [414, 262] width 196 height 25
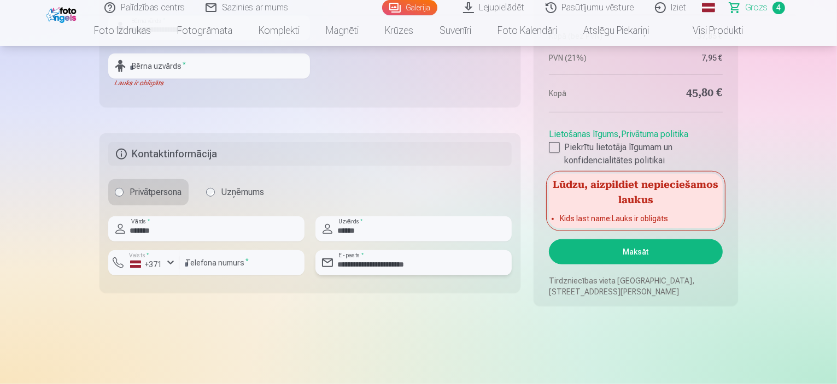
type input "**********"
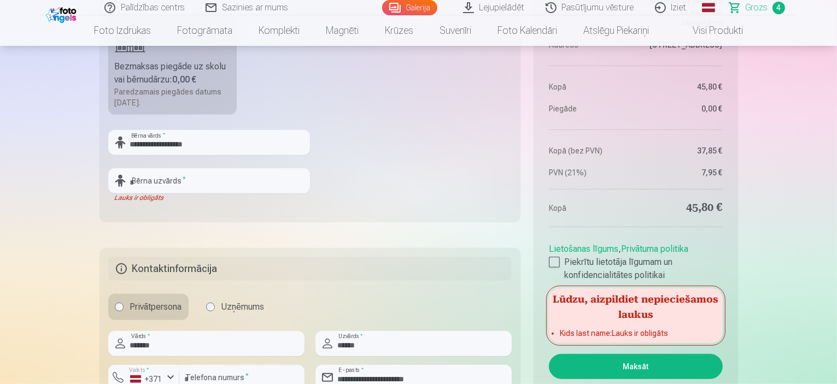
scroll to position [766, 0]
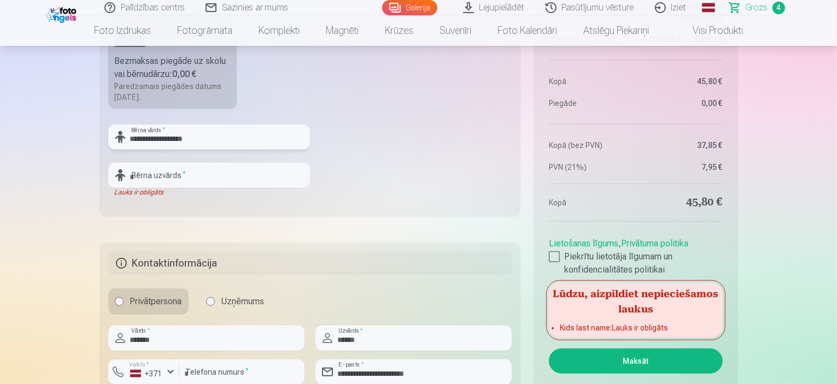
drag, startPoint x: 218, startPoint y: 135, endPoint x: 185, endPoint y: 138, distance: 32.4
click at [185, 138] on input "**********" at bounding box center [209, 137] width 202 height 25
type input "**********"
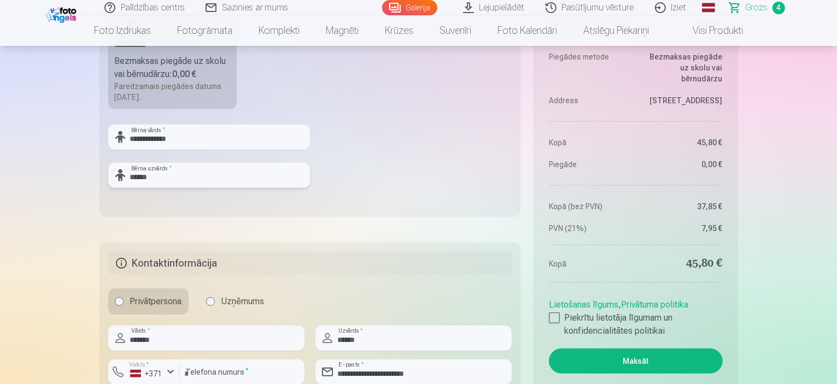
type input "******"
drag, startPoint x: 409, startPoint y: 180, endPoint x: 505, endPoint y: 173, distance: 96.6
click at [409, 179] on fieldset "**********" at bounding box center [311, 86] width 422 height 260
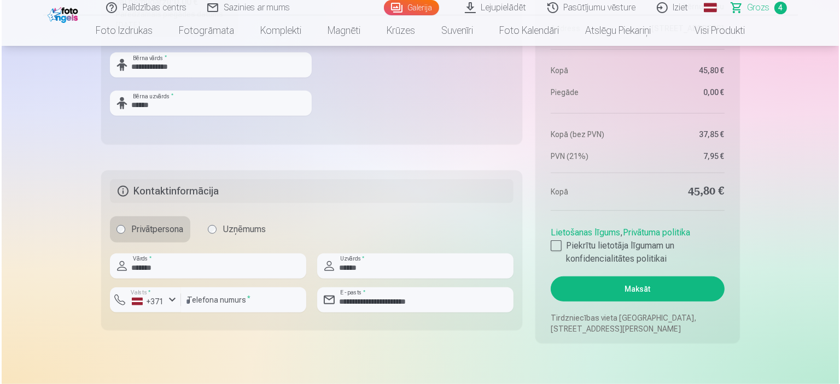
scroll to position [930, 0]
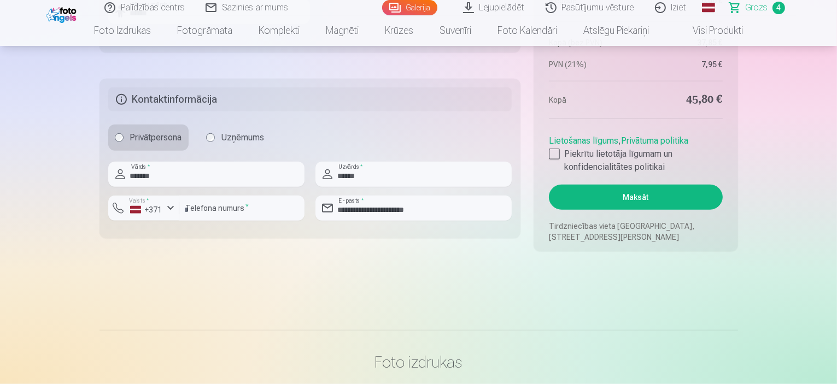
click at [665, 194] on button "Maksāt" at bounding box center [635, 197] width 173 height 25
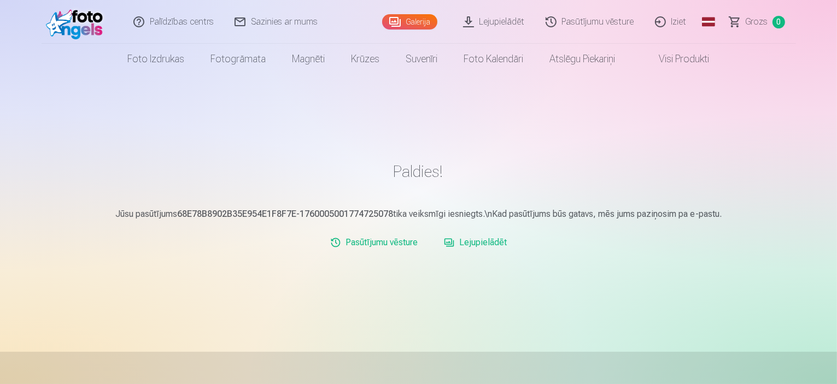
click at [678, 21] on link "Iziet" at bounding box center [671, 22] width 53 height 44
